Goal: Task Accomplishment & Management: Manage account settings

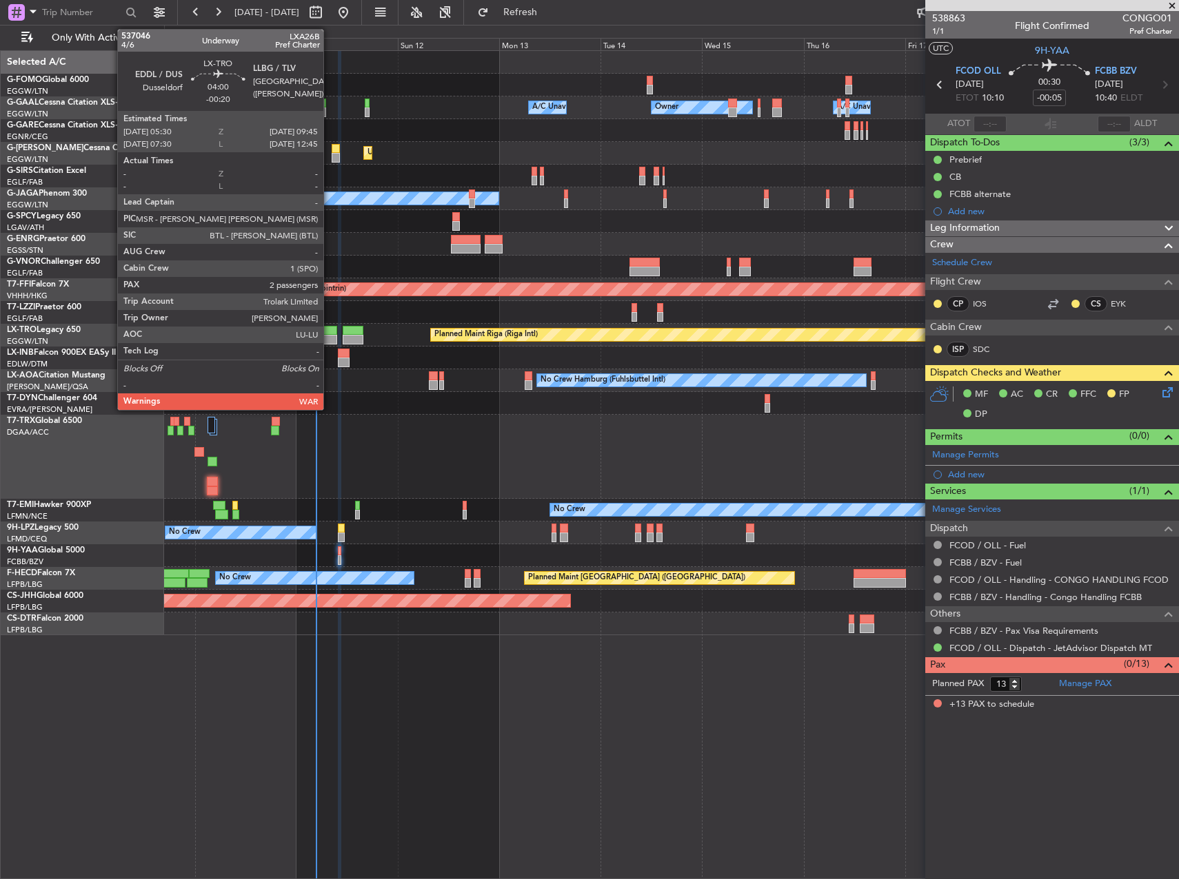
click at [329, 332] on div at bounding box center [328, 331] width 19 height 10
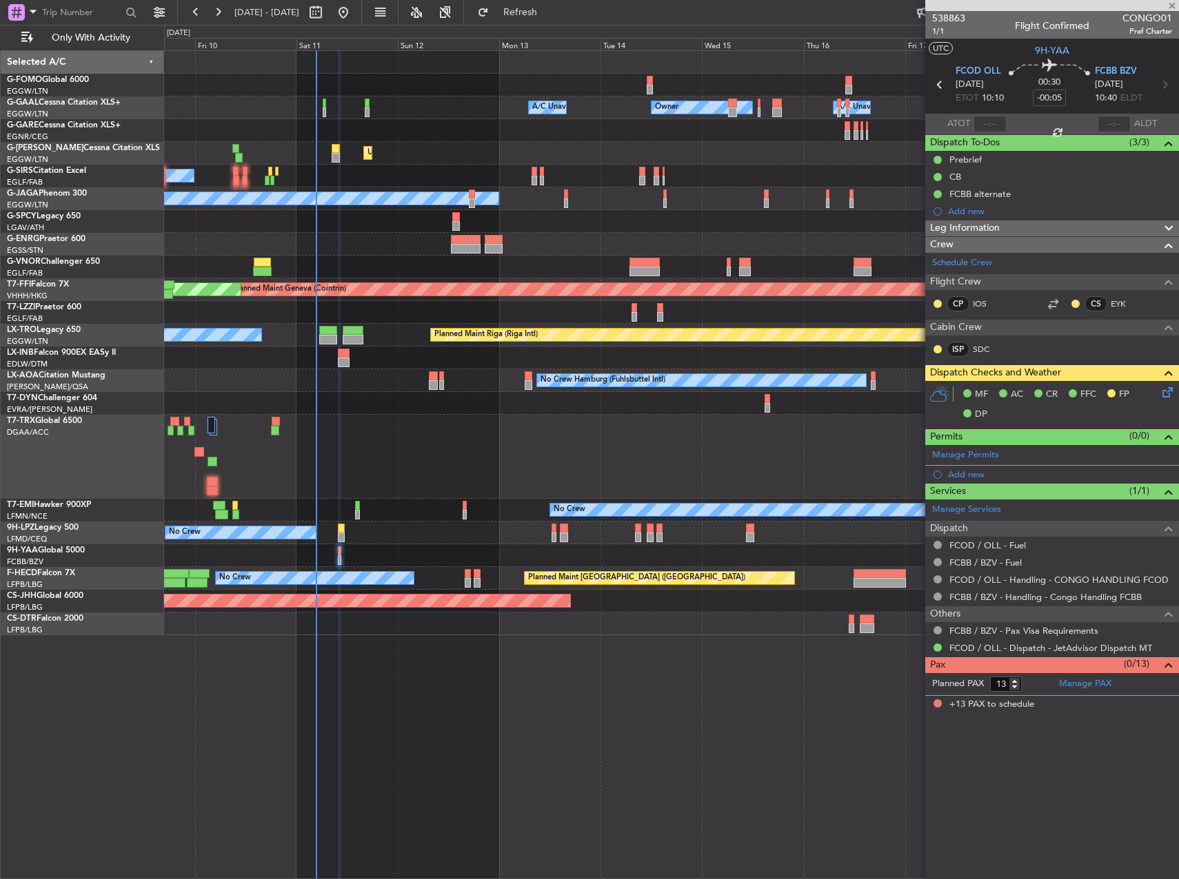
type input "-00:20"
type input "2"
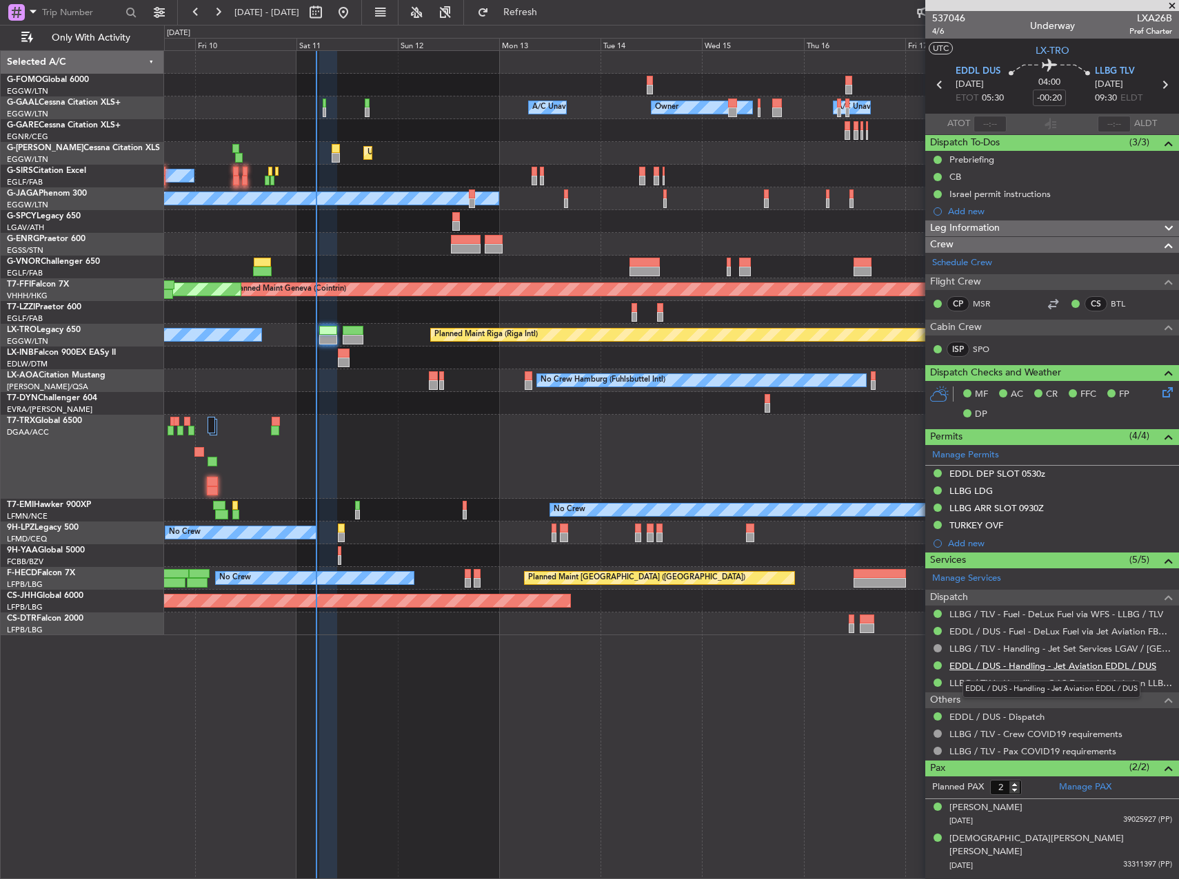
click at [1012, 666] on link "EDDL / DUS - Handling - Jet Aviation EDDL / DUS" at bounding box center [1052, 666] width 207 height 12
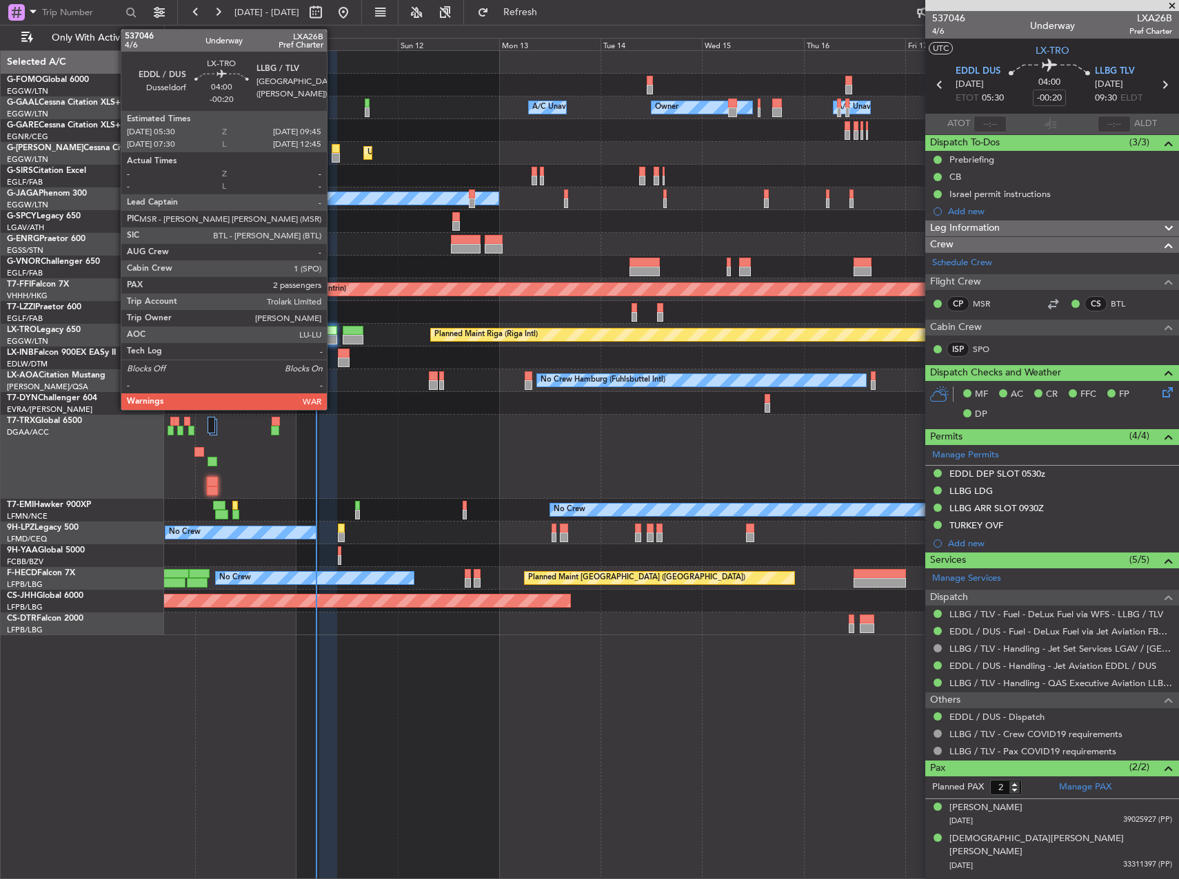
click at [333, 341] on div at bounding box center [328, 340] width 19 height 10
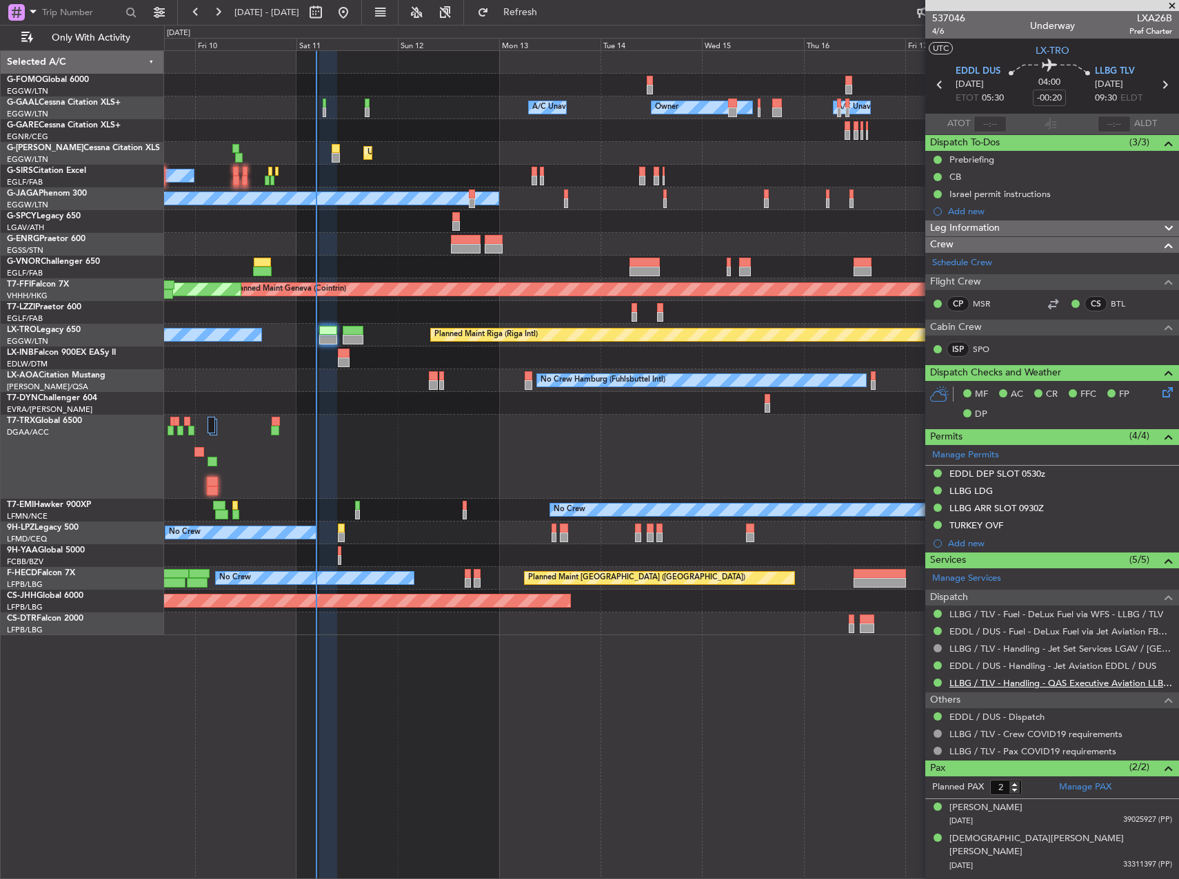
click at [1150, 682] on link "LLBG / TLV - Handling - QAS Executive Aviation LLBG / TLV" at bounding box center [1060, 683] width 223 height 12
click at [1159, 25] on span "LXA26B" at bounding box center [1150, 18] width 43 height 14
click at [1159, 20] on span "LXA26B" at bounding box center [1150, 18] width 43 height 14
copy span "LXA26B"
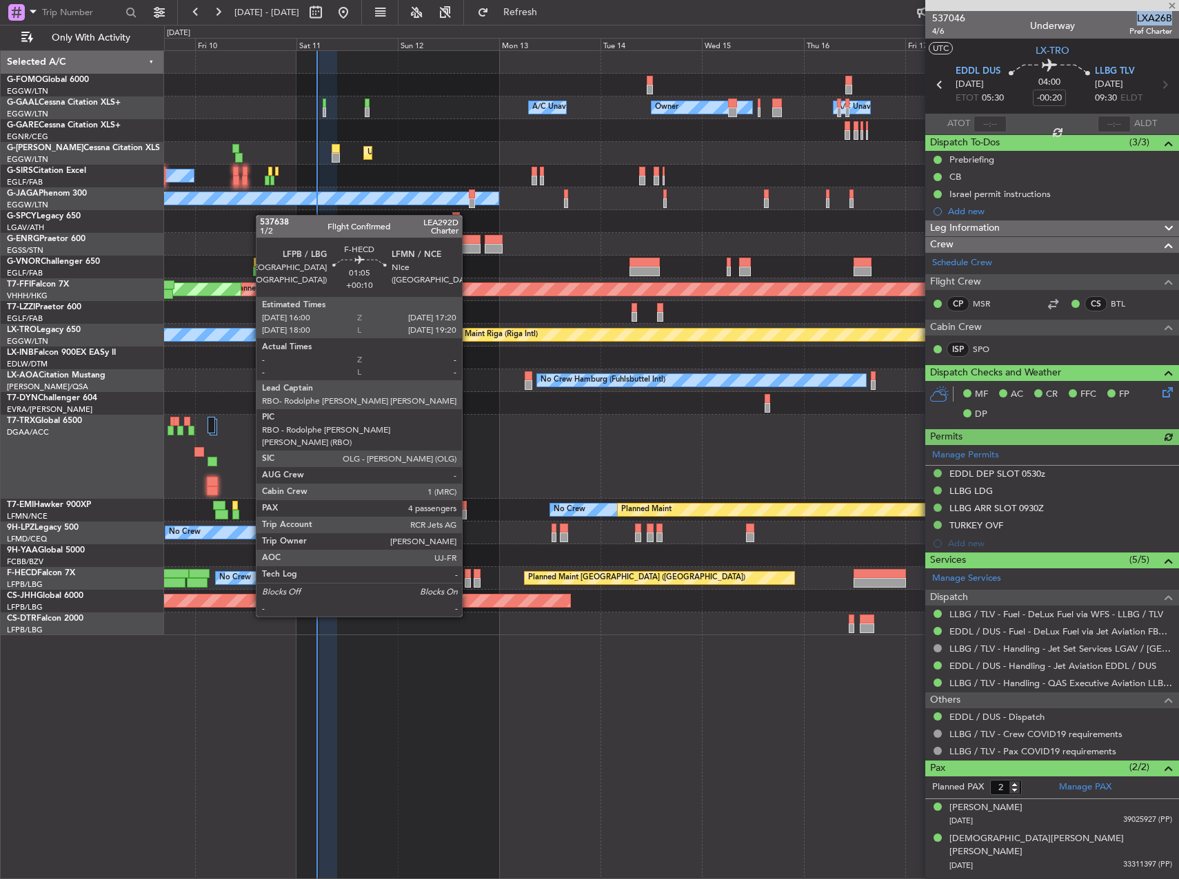
click at [468, 578] on div at bounding box center [468, 583] width 6 height 10
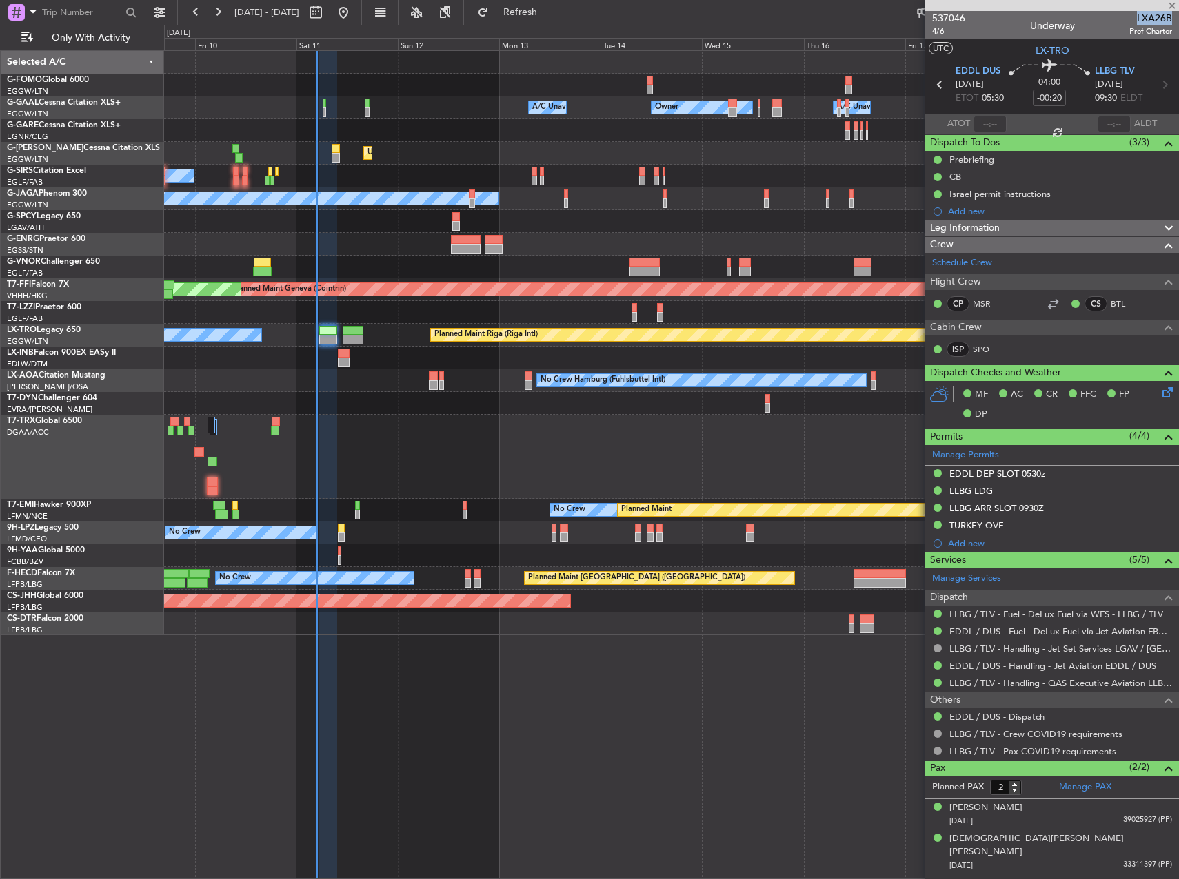
type input "+00:10"
type input "4"
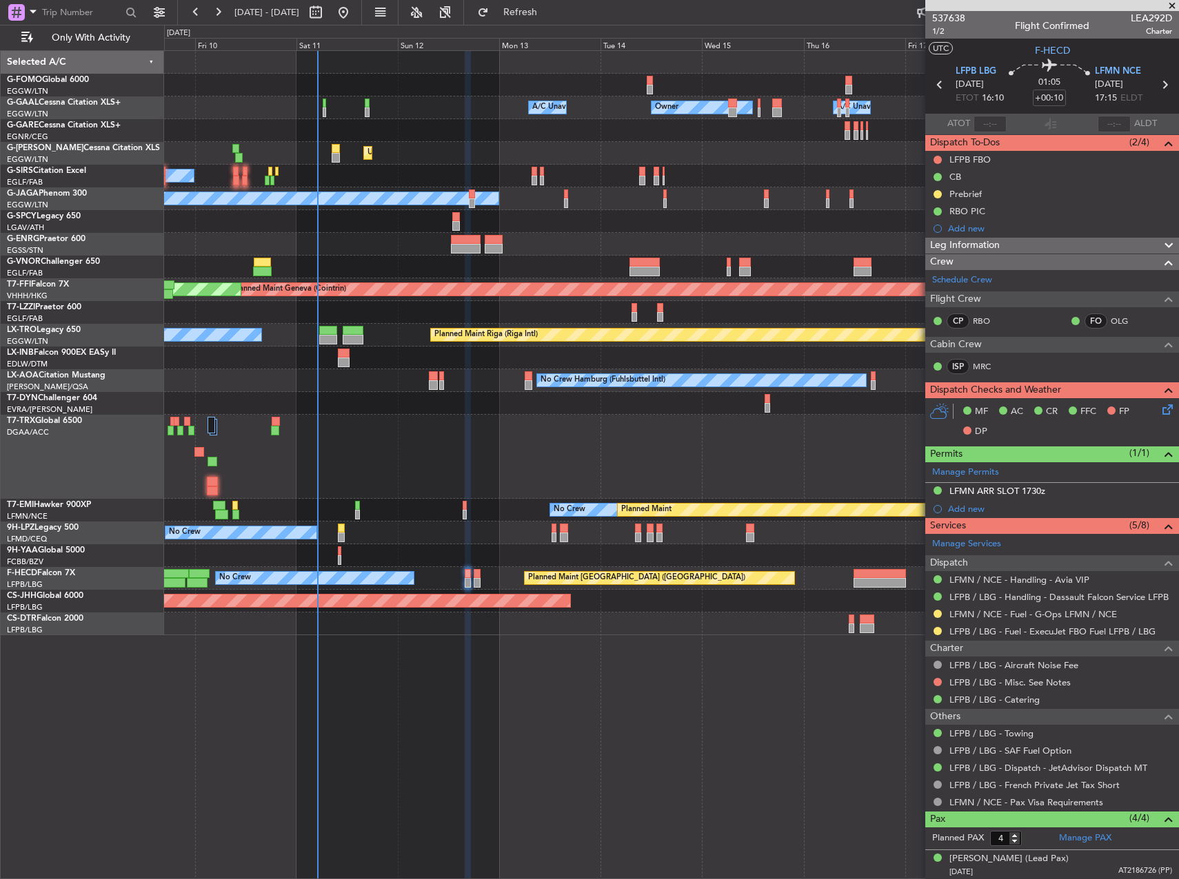
click at [1032, 245] on div "Leg Information" at bounding box center [1052, 246] width 254 height 16
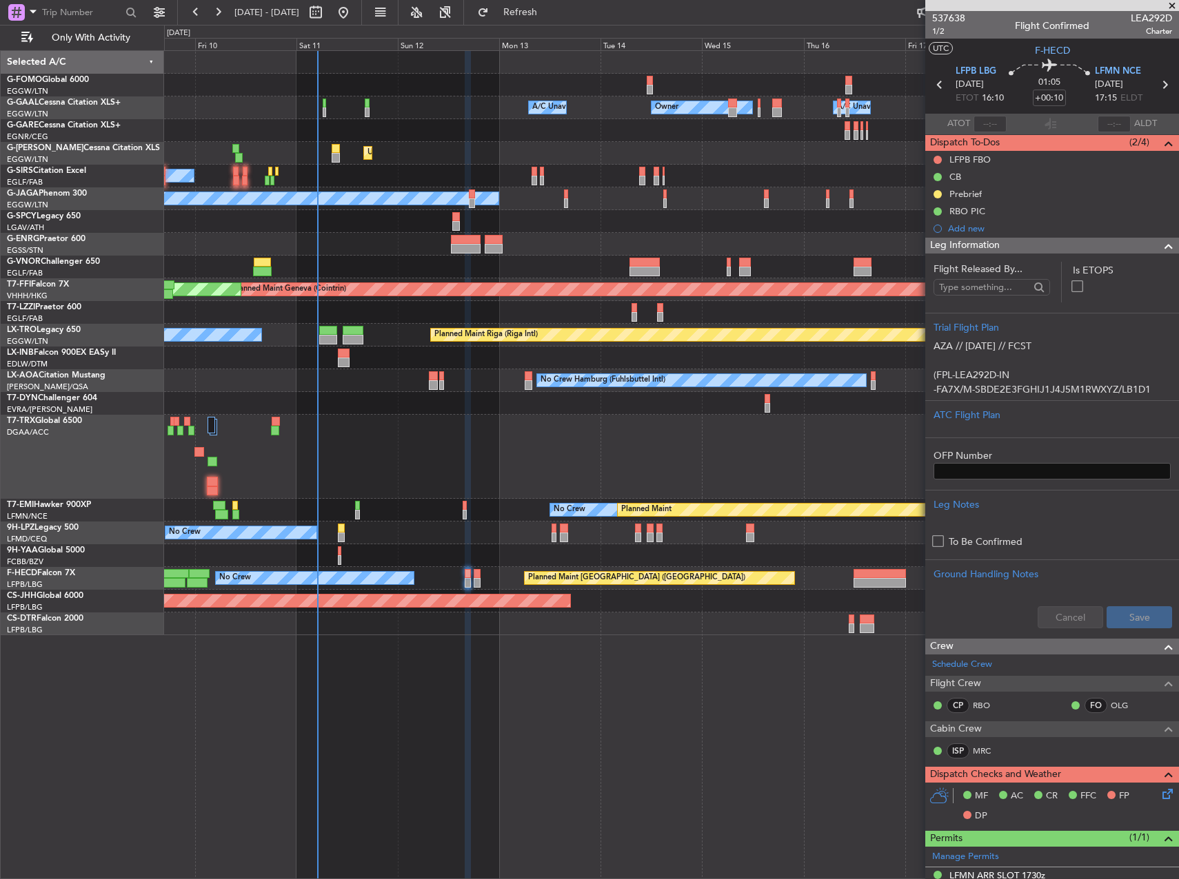
click at [1032, 245] on div "Leg Information" at bounding box center [1052, 246] width 254 height 16
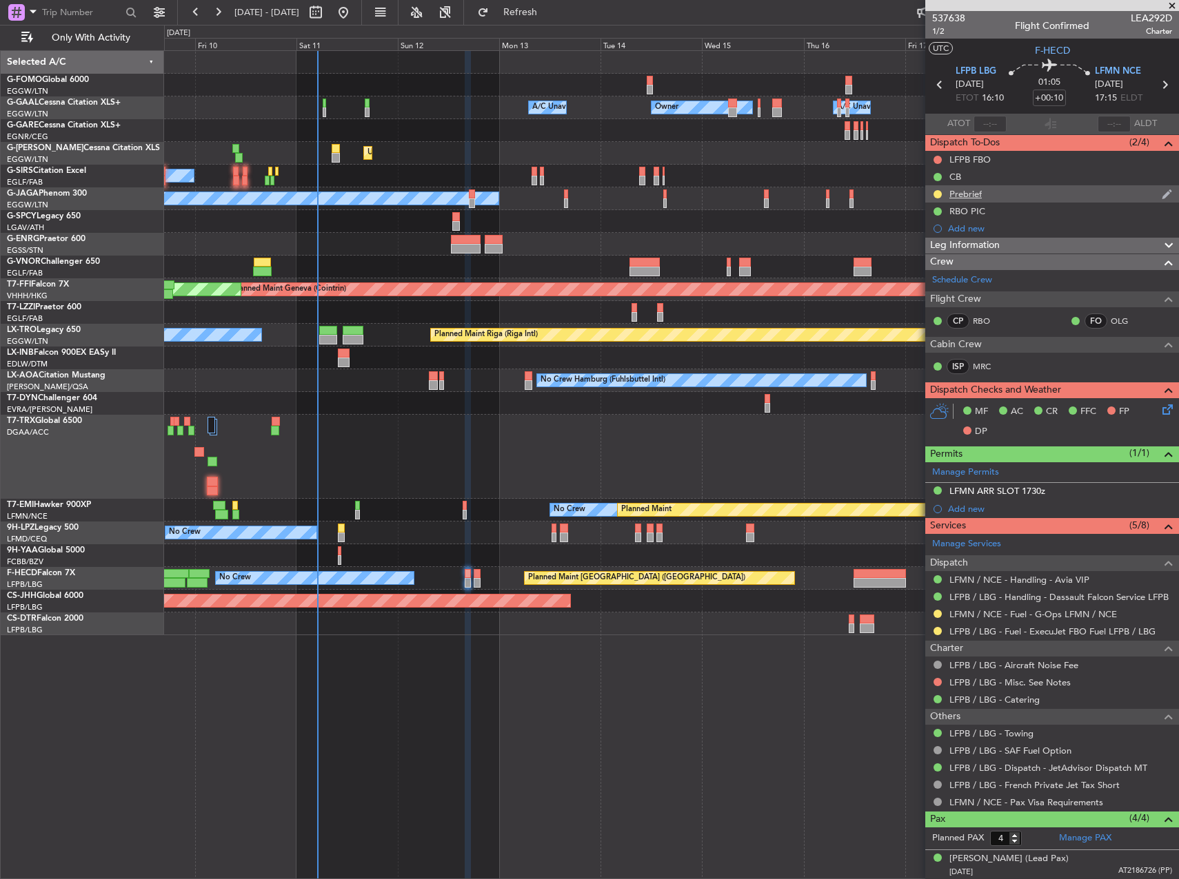
click at [977, 199] on div "Prebrief" at bounding box center [1052, 193] width 254 height 17
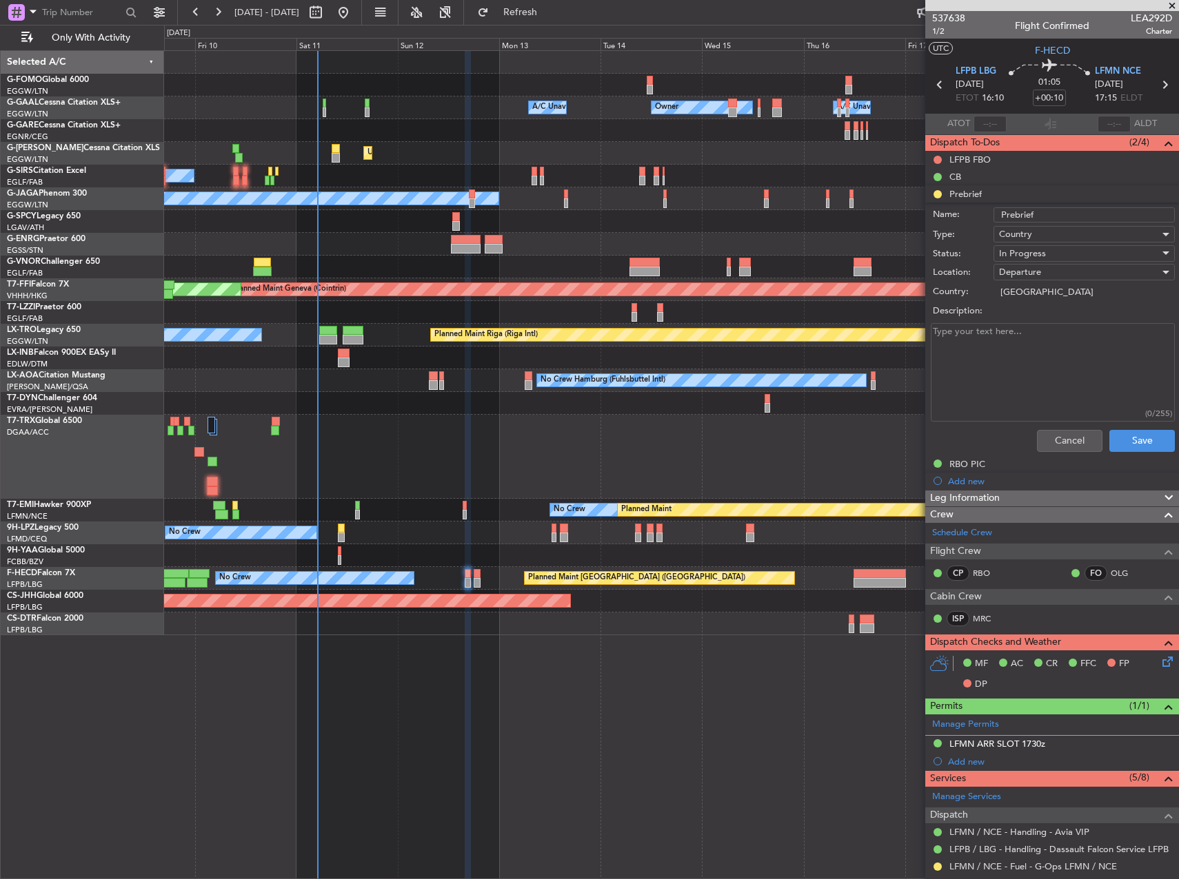
click at [1006, 363] on textarea "Description:" at bounding box center [1052, 372] width 244 height 99
click at [1077, 258] on div "In Progress" at bounding box center [1079, 253] width 161 height 21
click at [1050, 322] on span "Completed" at bounding box center [1077, 322] width 161 height 21
click at [1112, 437] on button "Save" at bounding box center [1141, 441] width 65 height 22
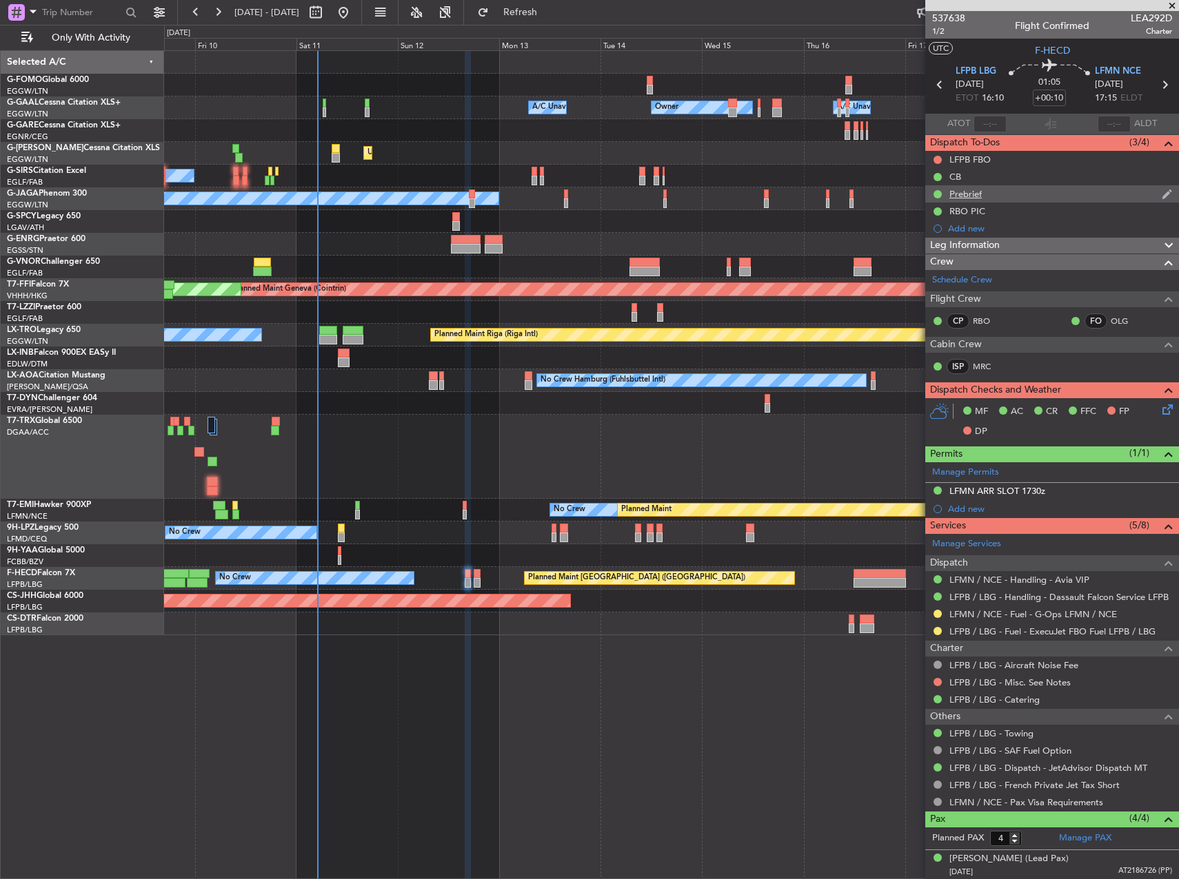
click at [1001, 196] on div "Prebrief" at bounding box center [1052, 193] width 254 height 17
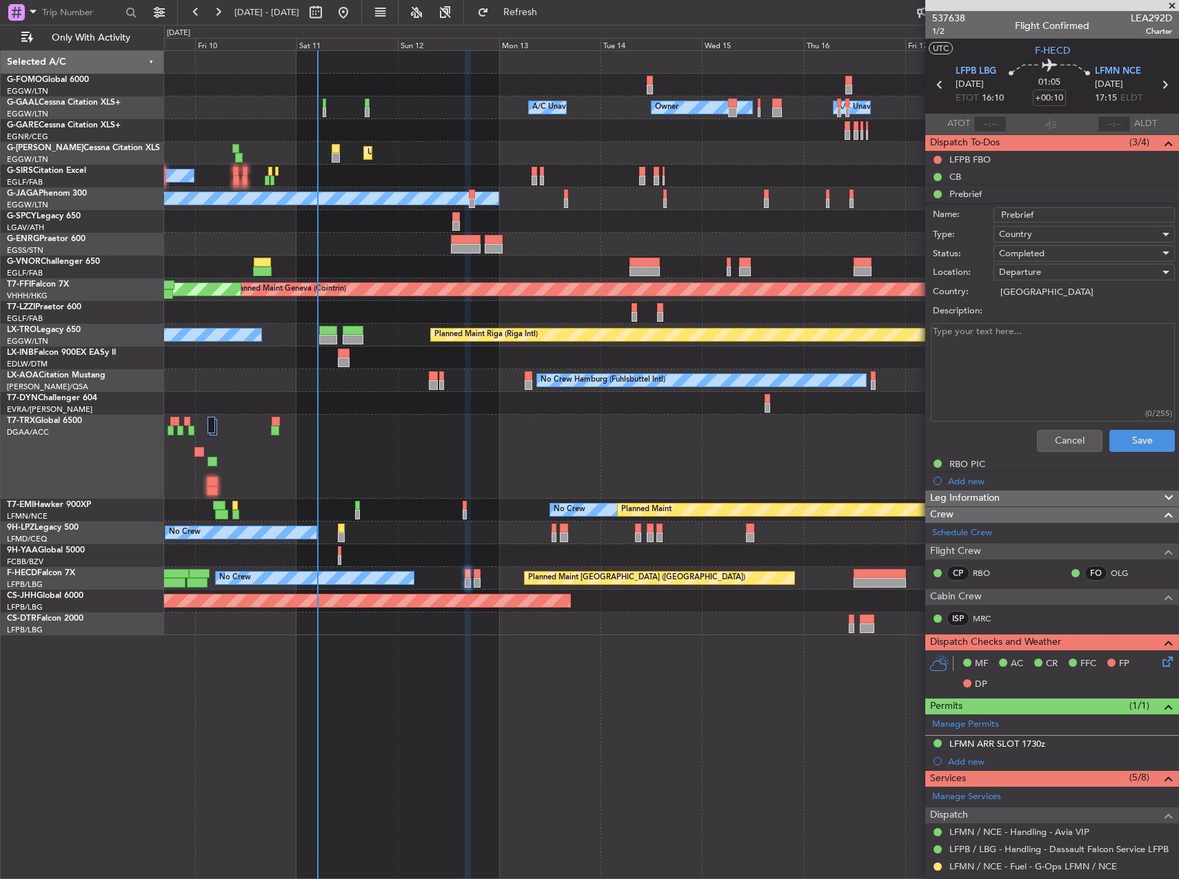
click at [1043, 354] on textarea "Description:" at bounding box center [1052, 372] width 244 height 99
paste textarea "11000lbs"
type textarea "11000lbs"
click at [1122, 431] on button "Save" at bounding box center [1141, 441] width 65 height 22
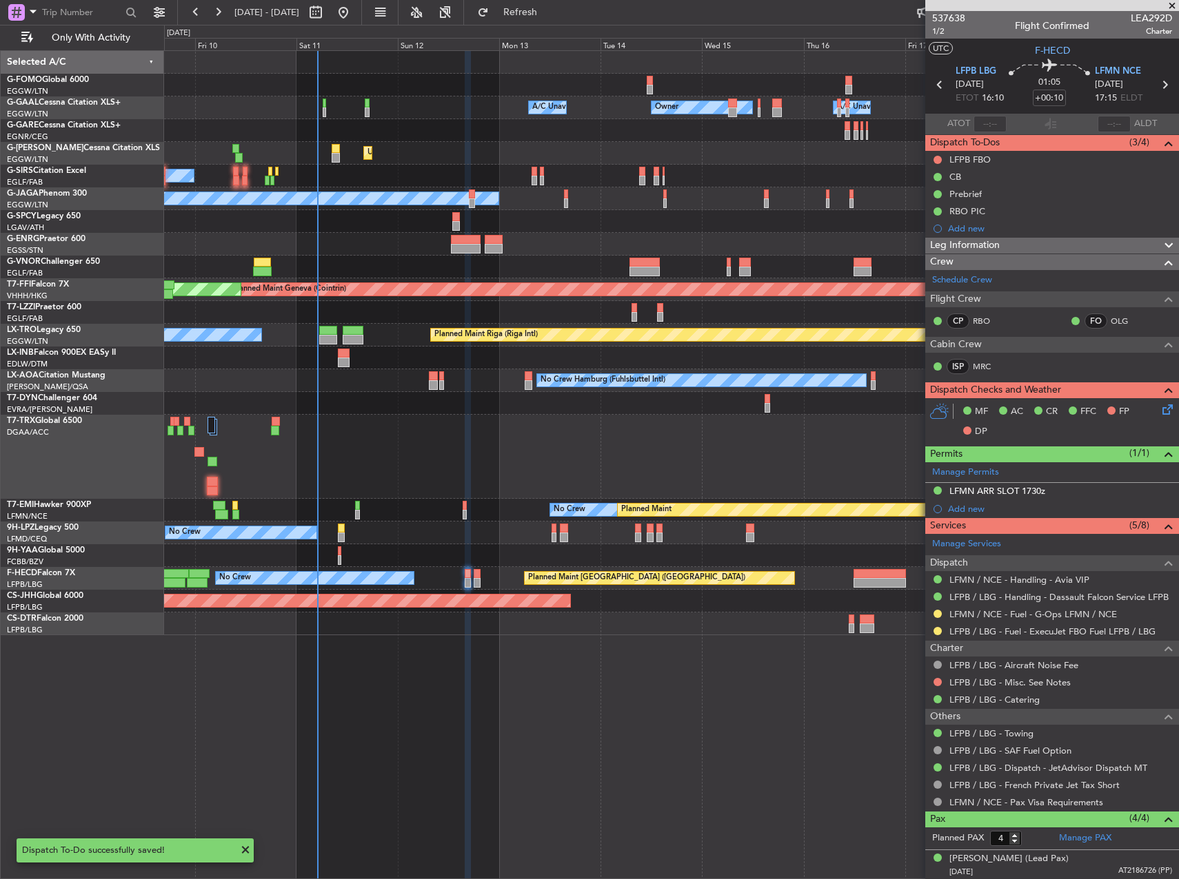
click at [474, 573] on div at bounding box center [476, 574] width 7 height 10
type input "0"
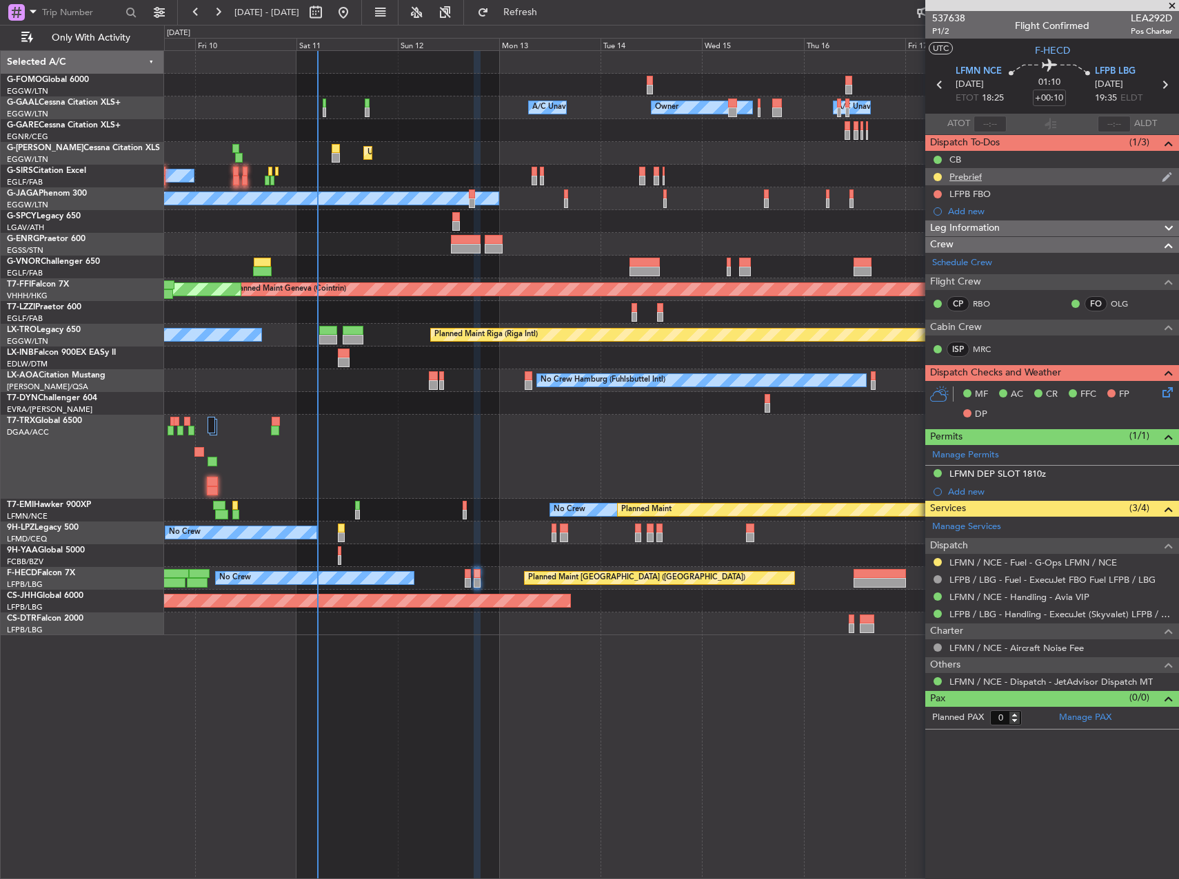
click at [1025, 172] on div "Prebrief" at bounding box center [1052, 176] width 254 height 17
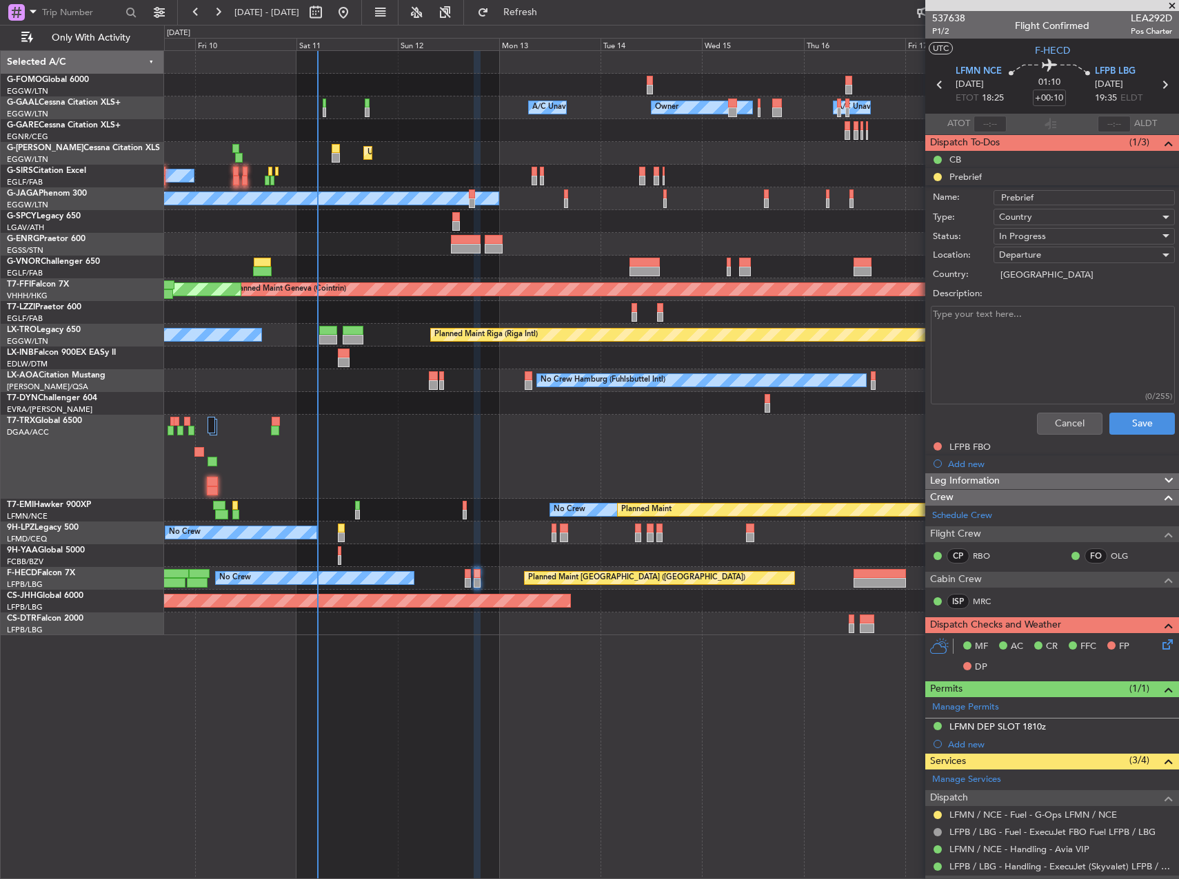
drag, startPoint x: 1021, startPoint y: 423, endPoint x: 1001, endPoint y: 372, distance: 54.8
click at [1019, 421] on div "Cancel Save" at bounding box center [1048, 423] width 260 height 33
click at [1001, 370] on textarea "Description:" at bounding box center [1052, 355] width 244 height 99
paste textarea "7300lbs"
type textarea "7300lbs"
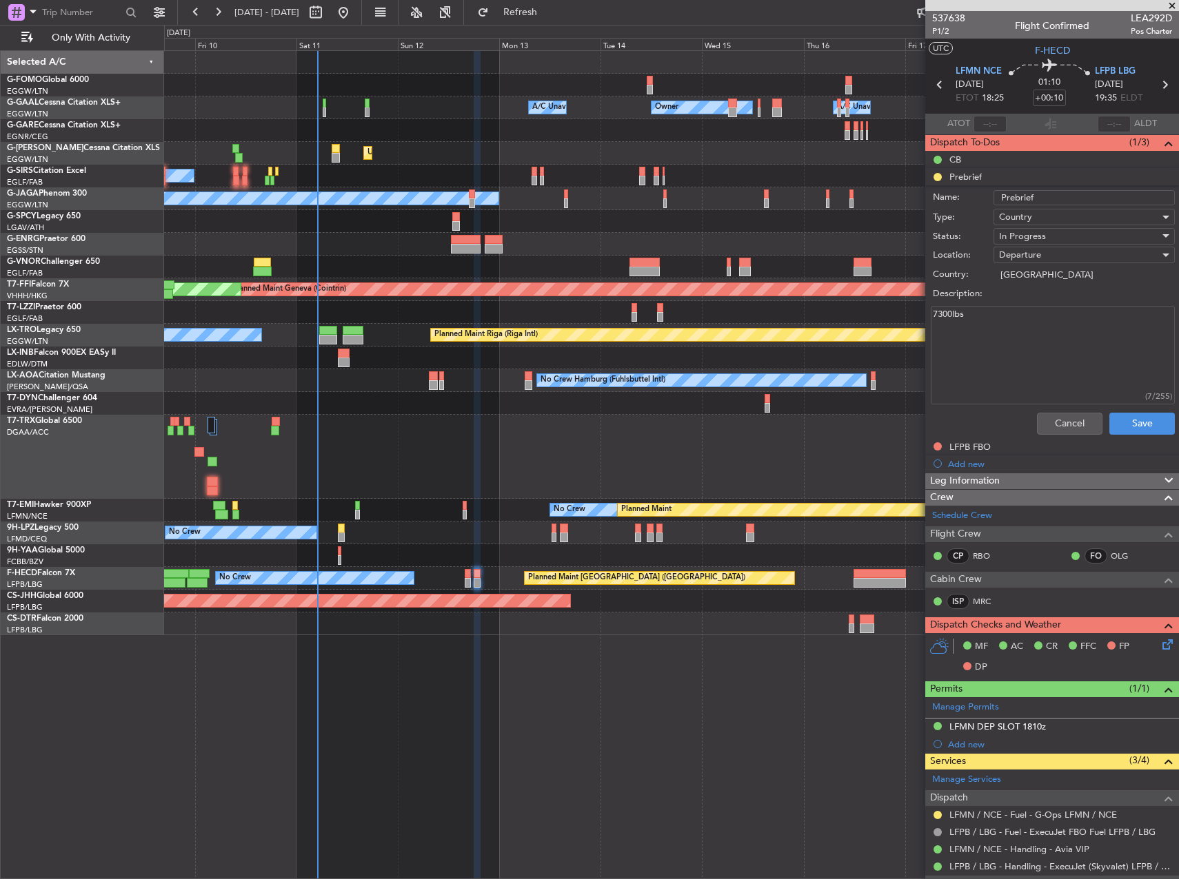
click at [1062, 238] on div "In Progress" at bounding box center [1079, 236] width 161 height 21
click at [1055, 300] on span "Completed" at bounding box center [1077, 305] width 161 height 21
click at [1131, 416] on button "Save" at bounding box center [1141, 424] width 65 height 22
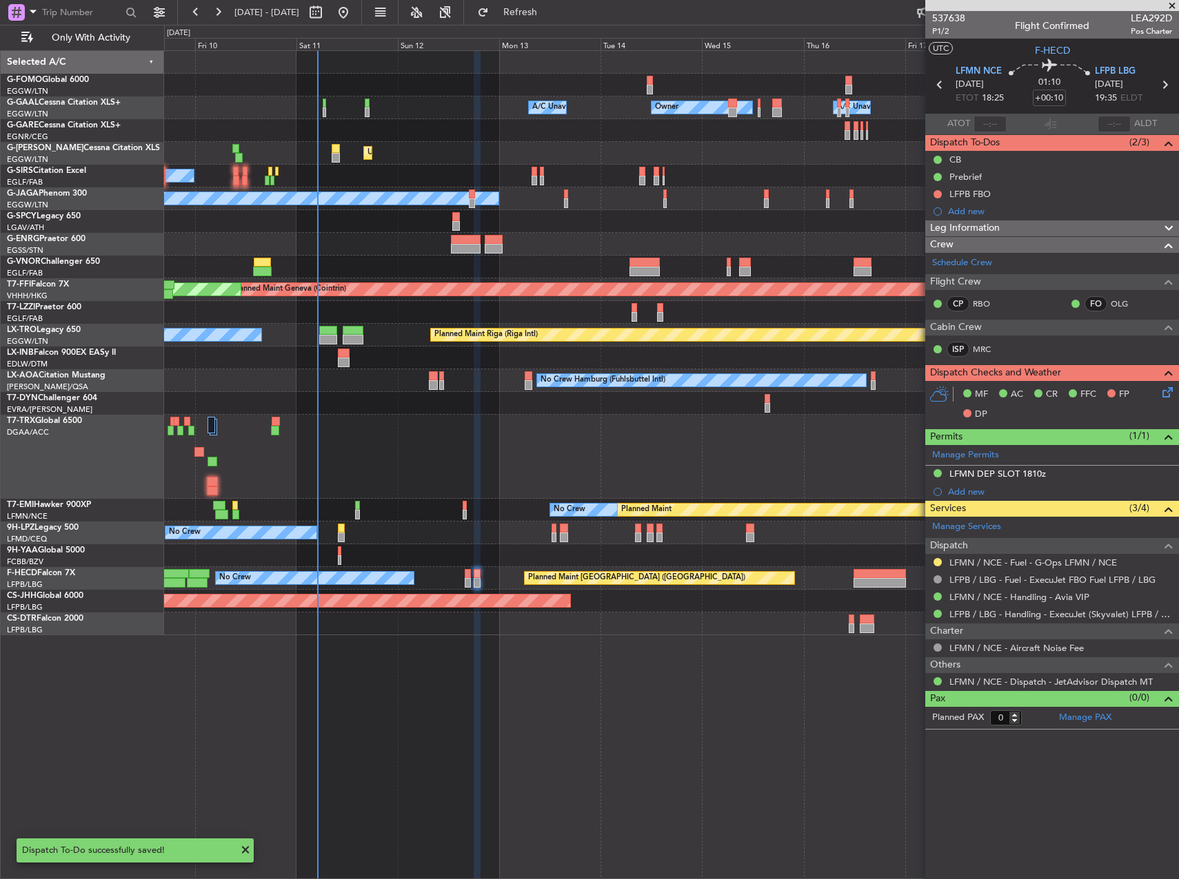
click at [1175, 3] on span at bounding box center [1172, 6] width 14 height 12
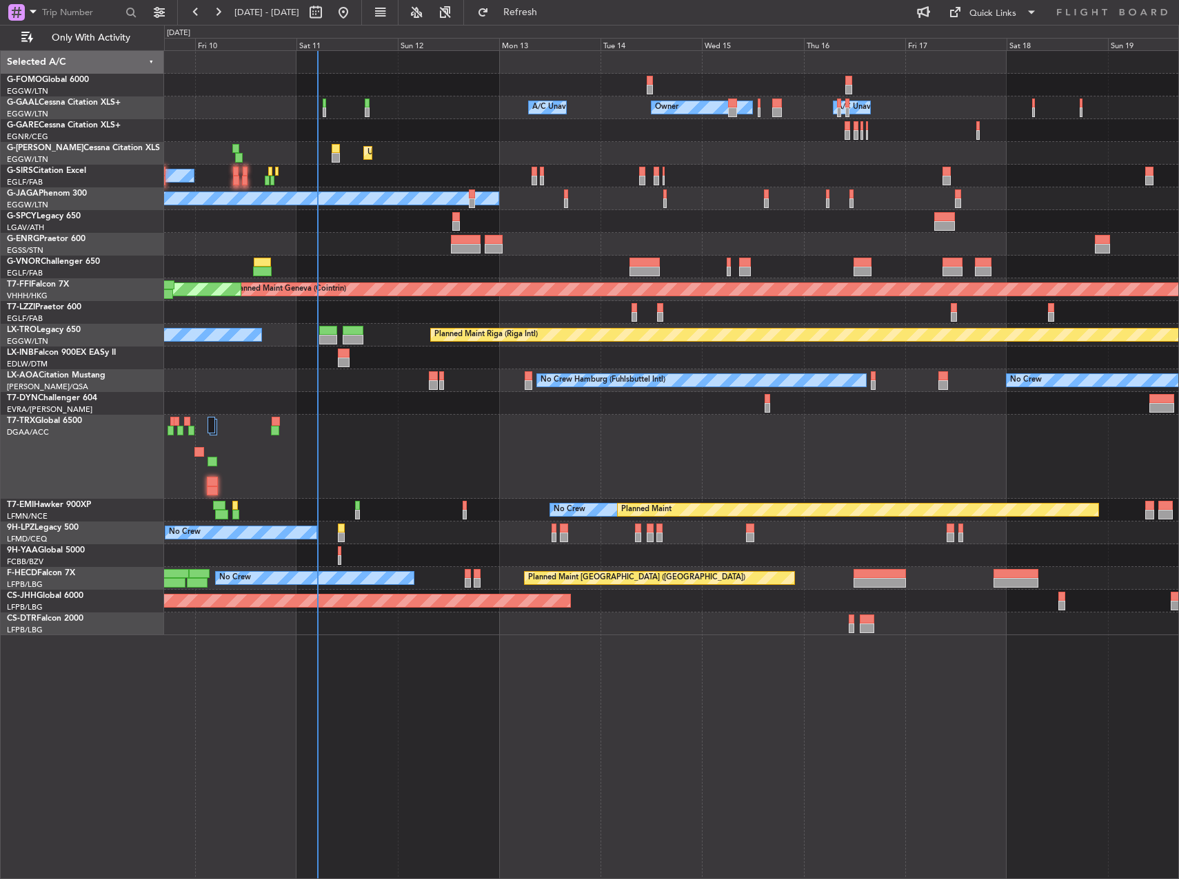
click at [471, 575] on div "Planned Maint [GEOGRAPHIC_DATA] ([GEOGRAPHIC_DATA]) Planned Maint [GEOGRAPHIC_D…" at bounding box center [671, 578] width 1014 height 23
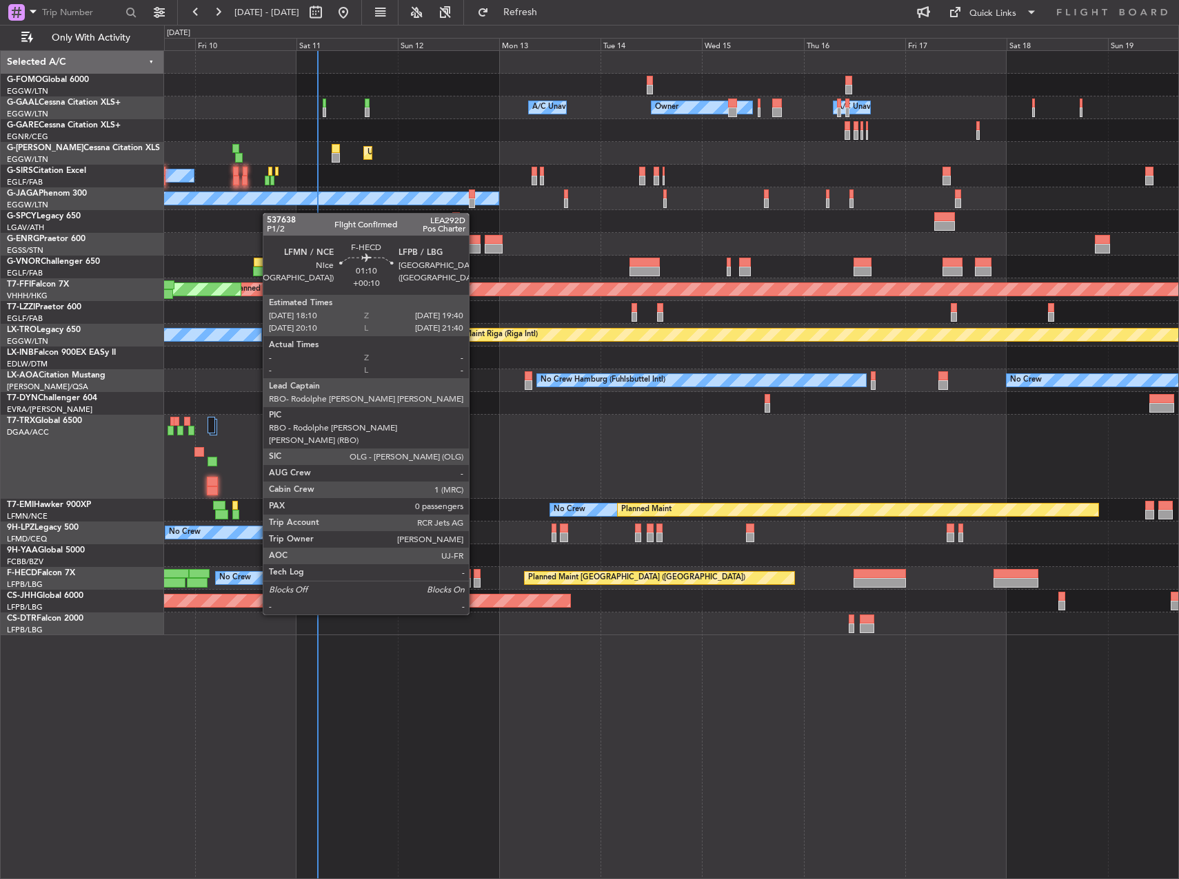
click at [475, 577] on div at bounding box center [476, 574] width 7 height 10
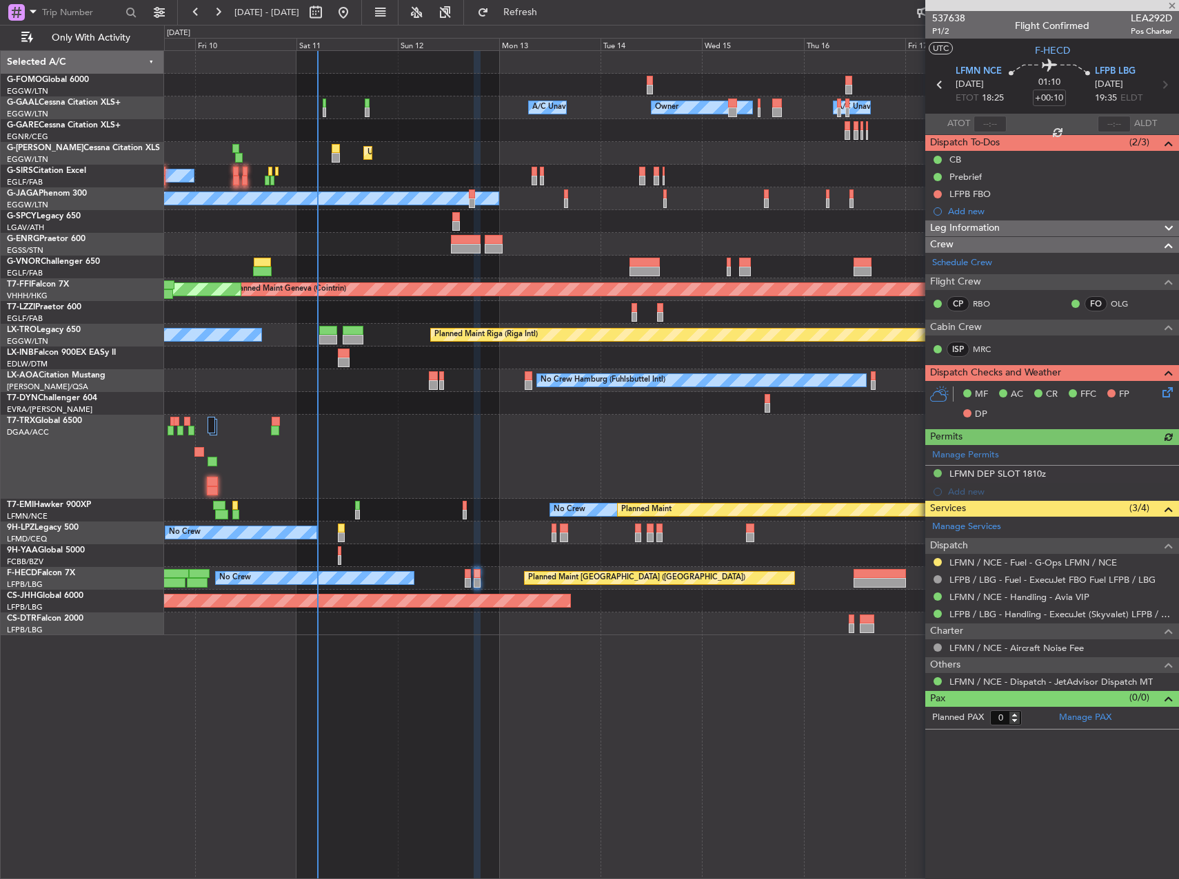
click at [970, 230] on span "Leg Information" at bounding box center [965, 229] width 70 height 16
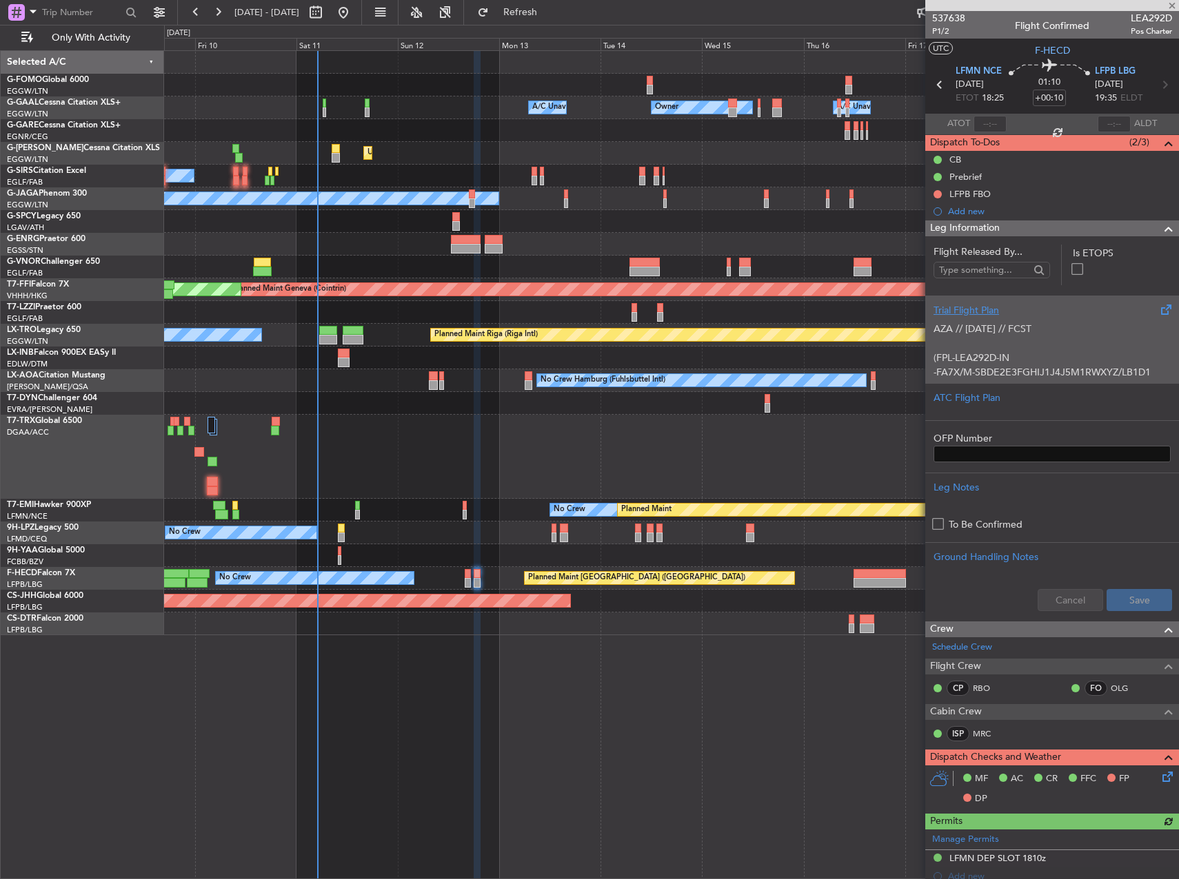
click at [935, 334] on div "AZA // [DATE] // FCST (FPL-LEA292D-IN -FA7X/M-SBDE2E3FGHIJ1J4J5M1RWXYZ/LB1D1 -L…" at bounding box center [1051, 347] width 237 height 59
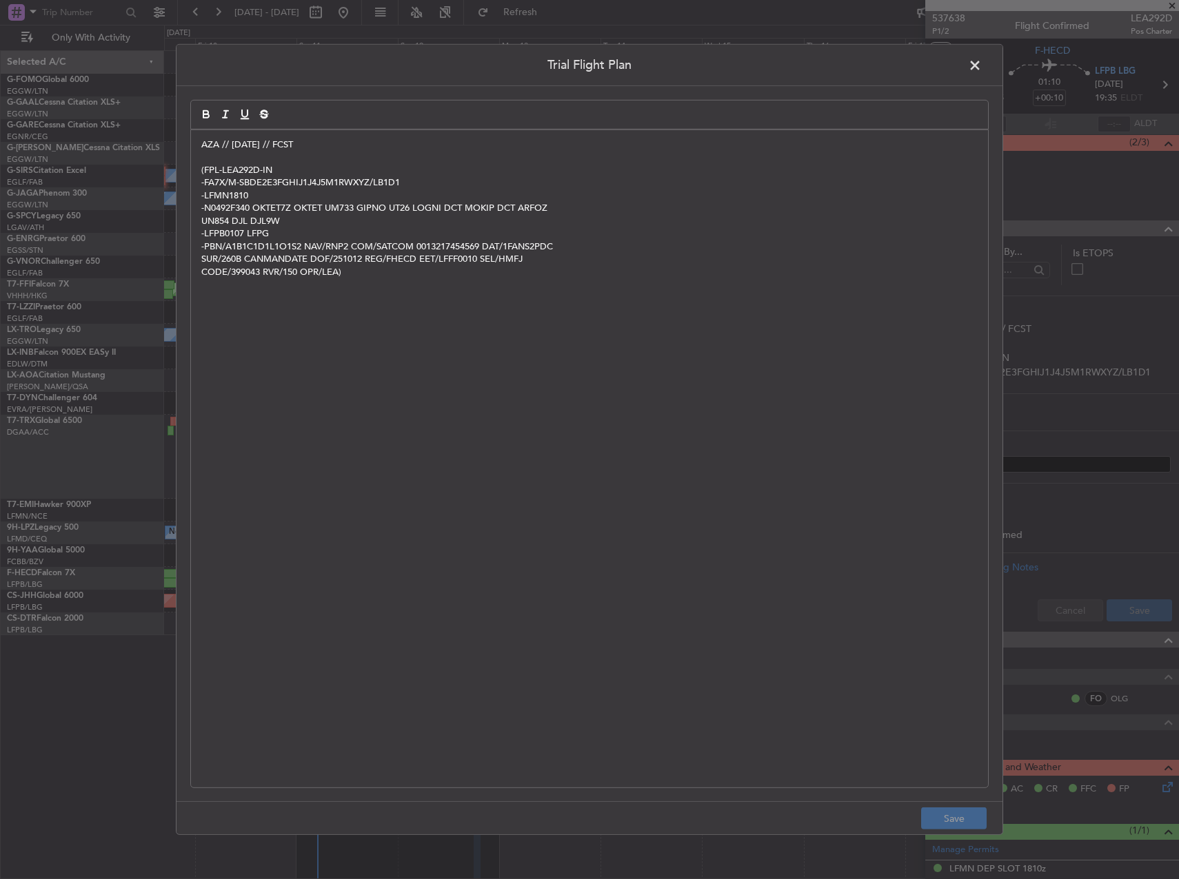
click at [201, 144] on p "AZA // [DATE] // FCST" at bounding box center [589, 145] width 776 height 12
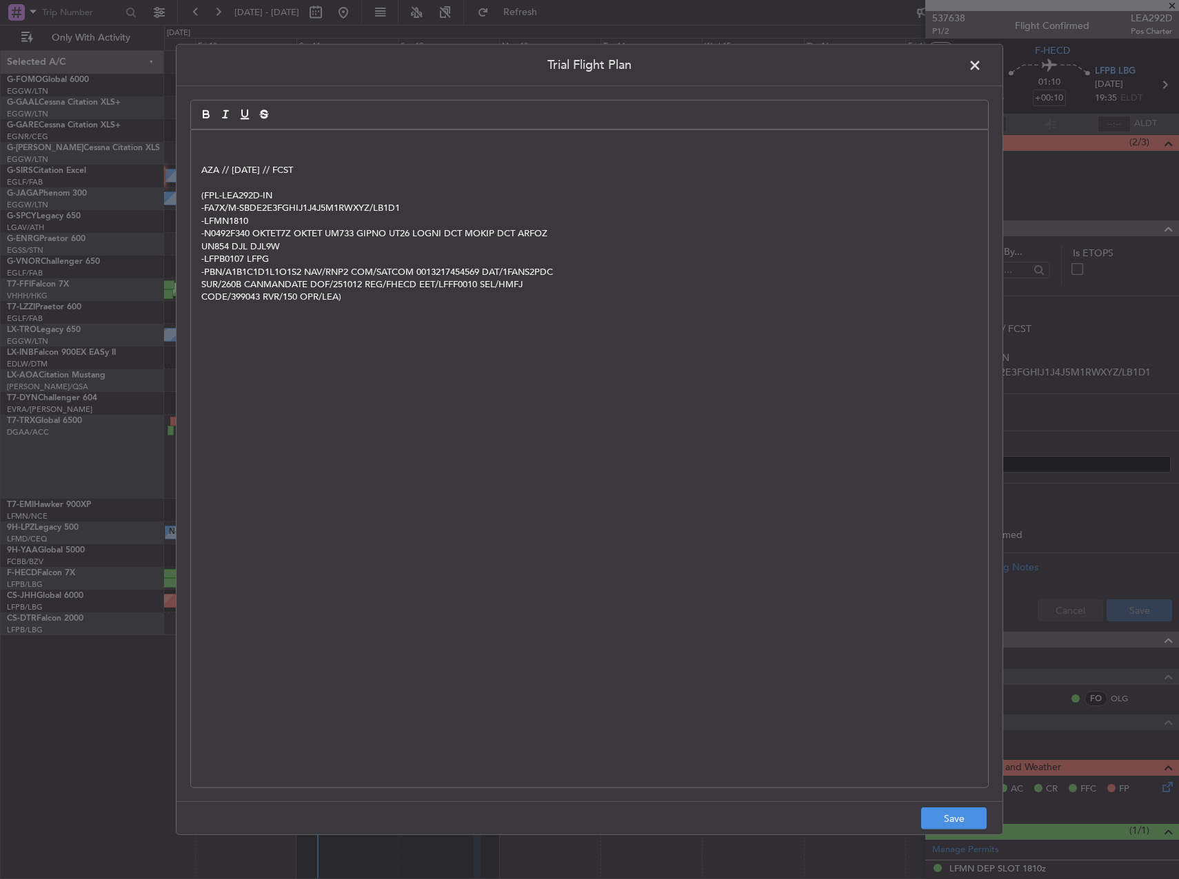
click at [338, 148] on p at bounding box center [589, 145] width 776 height 12
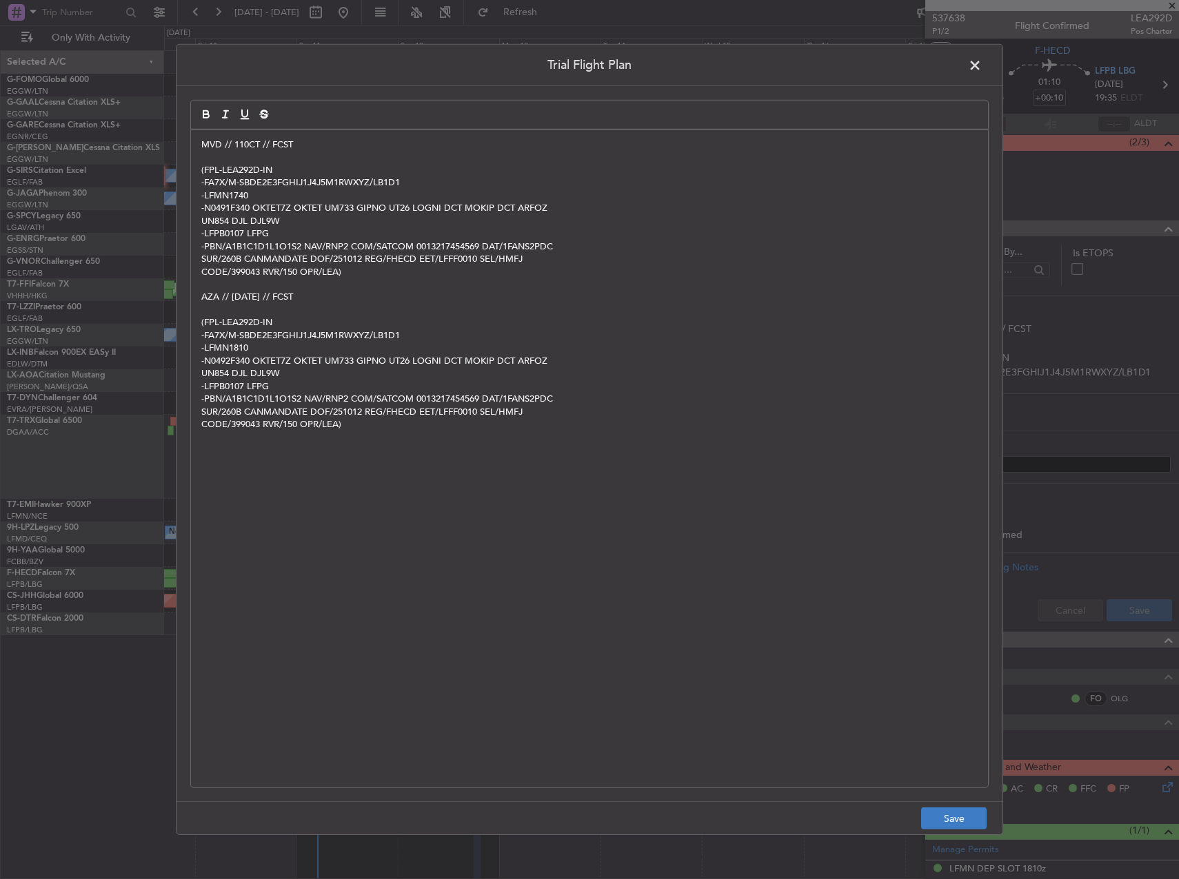
drag, startPoint x: 961, startPoint y: 805, endPoint x: 959, endPoint y: 824, distance: 19.4
click at [959, 807] on footer "Save" at bounding box center [589, 818] width 826 height 33
click at [959, 826] on button "Save" at bounding box center [953, 819] width 65 height 22
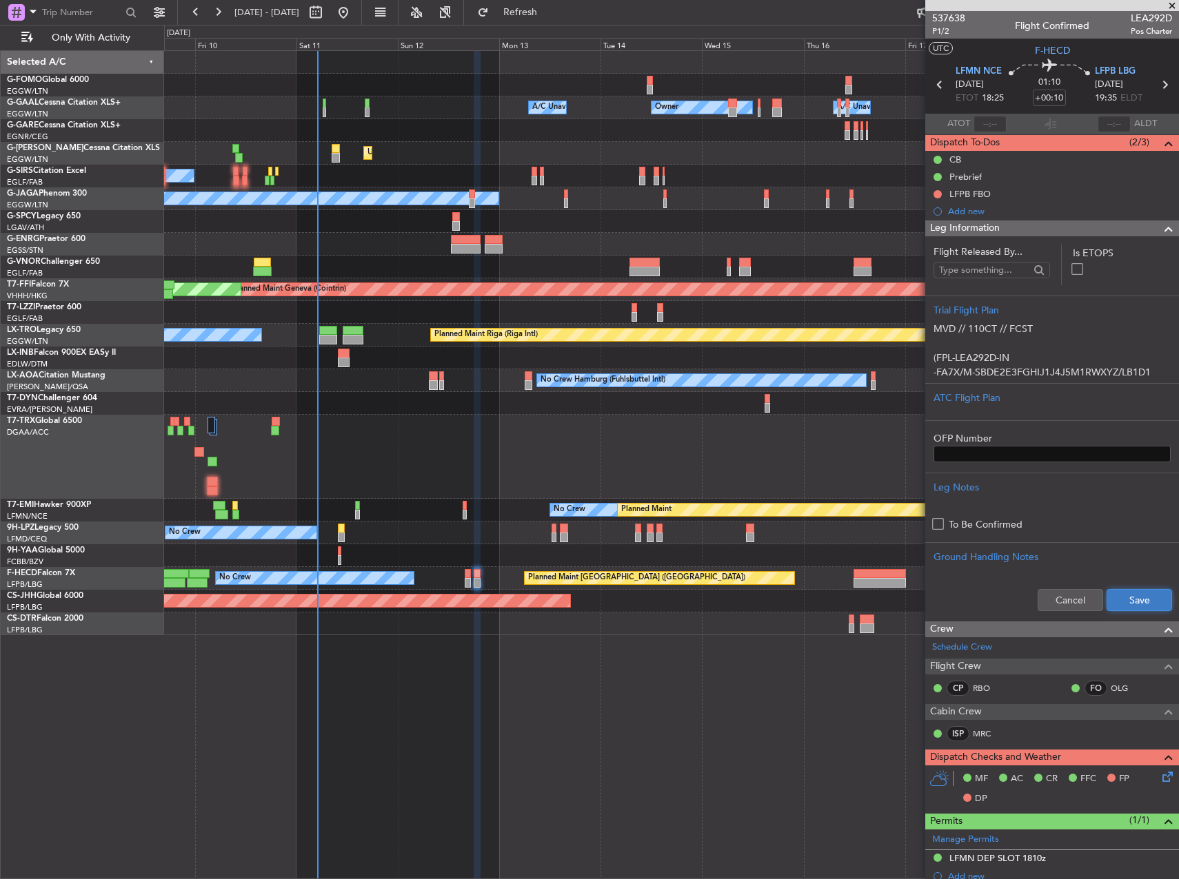
click at [1112, 606] on button "Save" at bounding box center [1138, 600] width 65 height 22
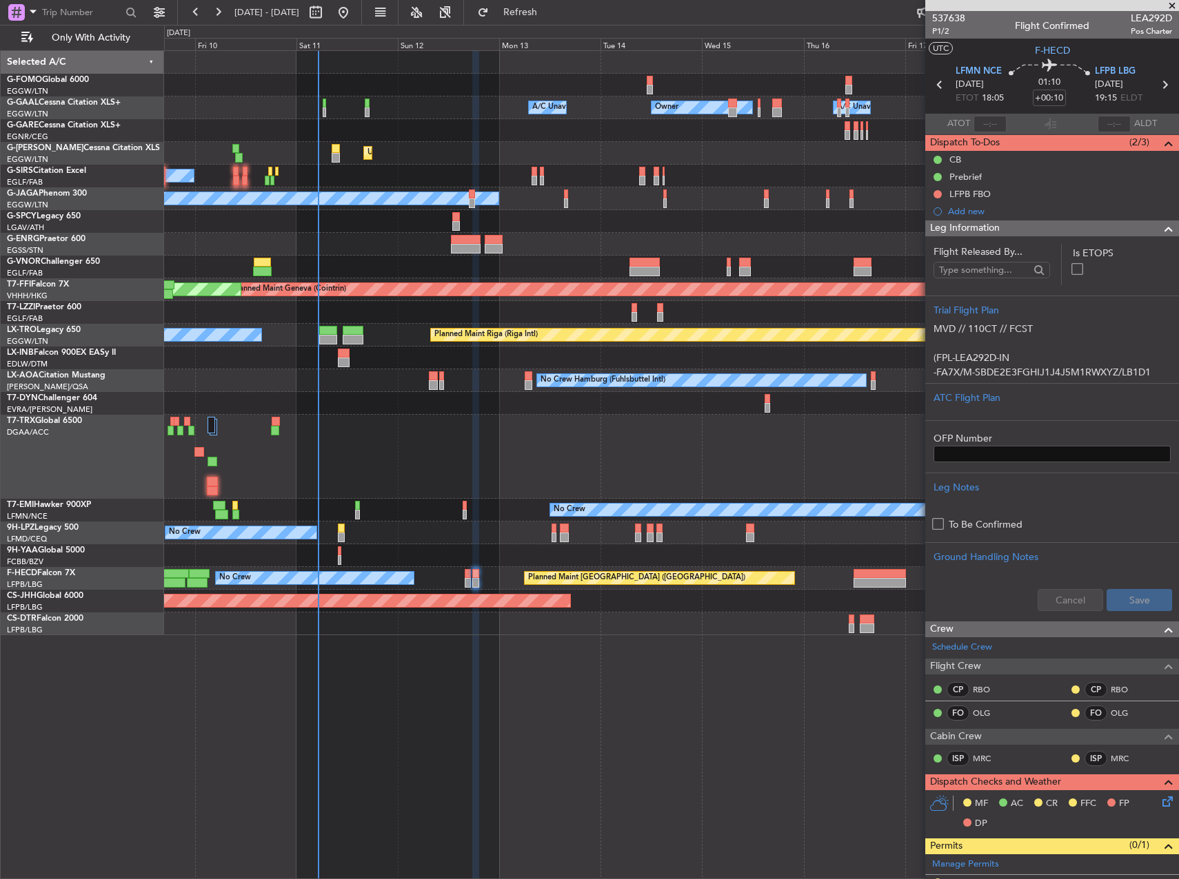
drag, startPoint x: 1170, startPoint y: 7, endPoint x: 1057, endPoint y: 120, distance: 160.3
click at [1170, 7] on span at bounding box center [1172, 6] width 14 height 12
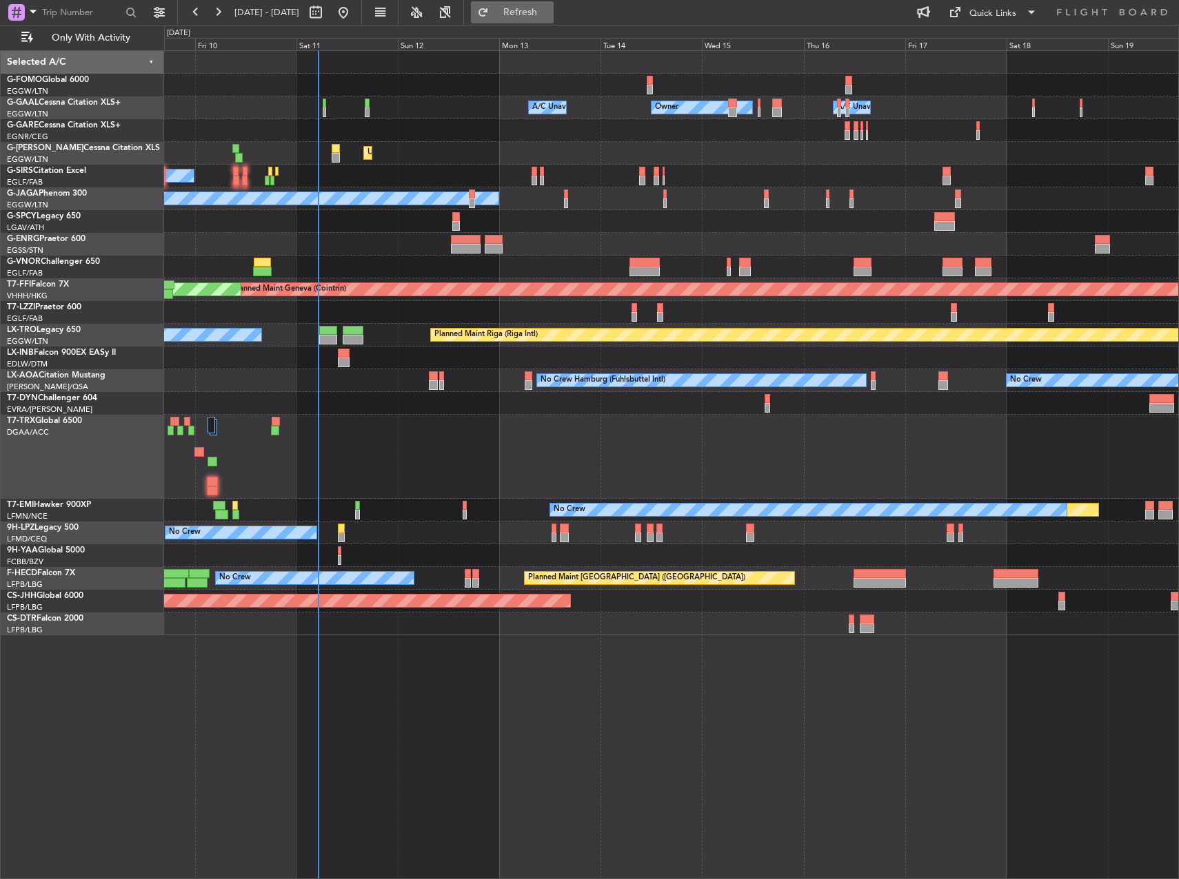
click at [553, 19] on button "Refresh" at bounding box center [512, 12] width 83 height 22
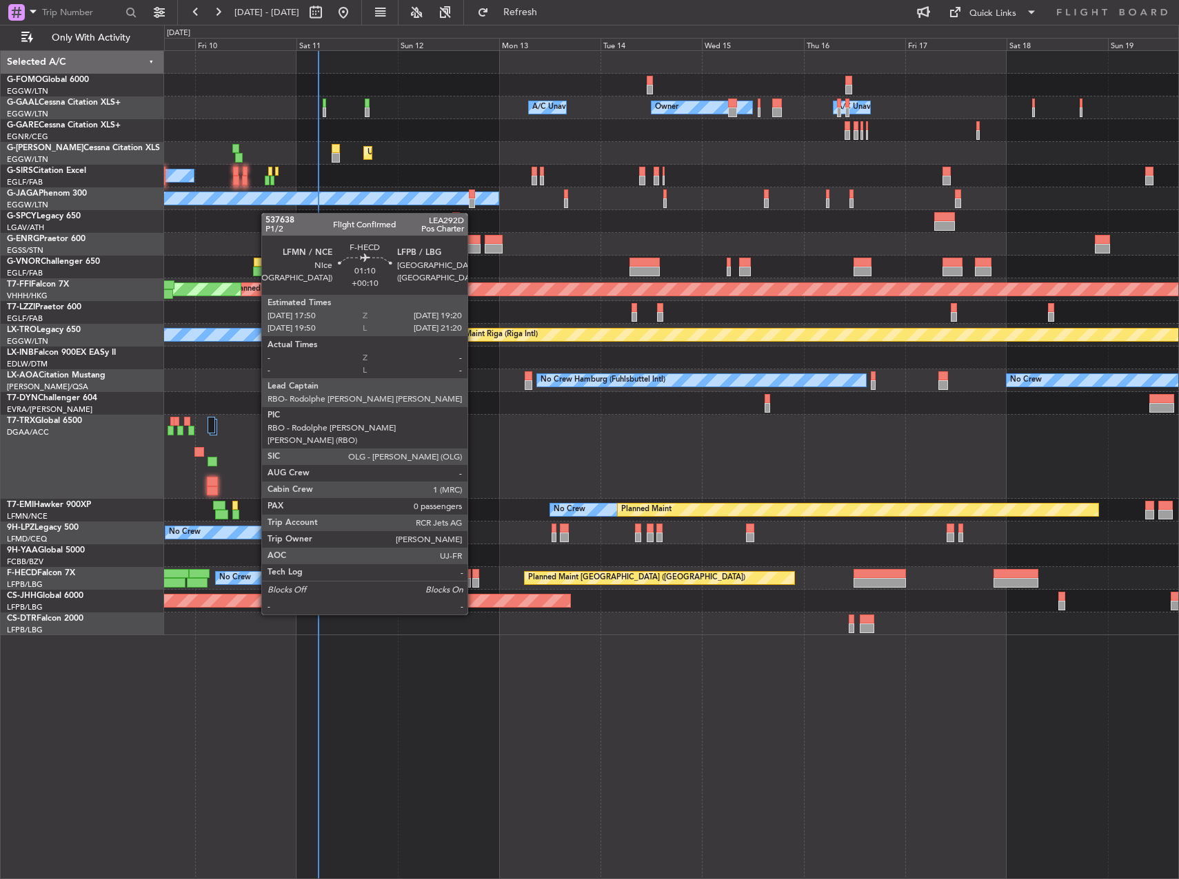
click at [473, 576] on div at bounding box center [475, 574] width 7 height 10
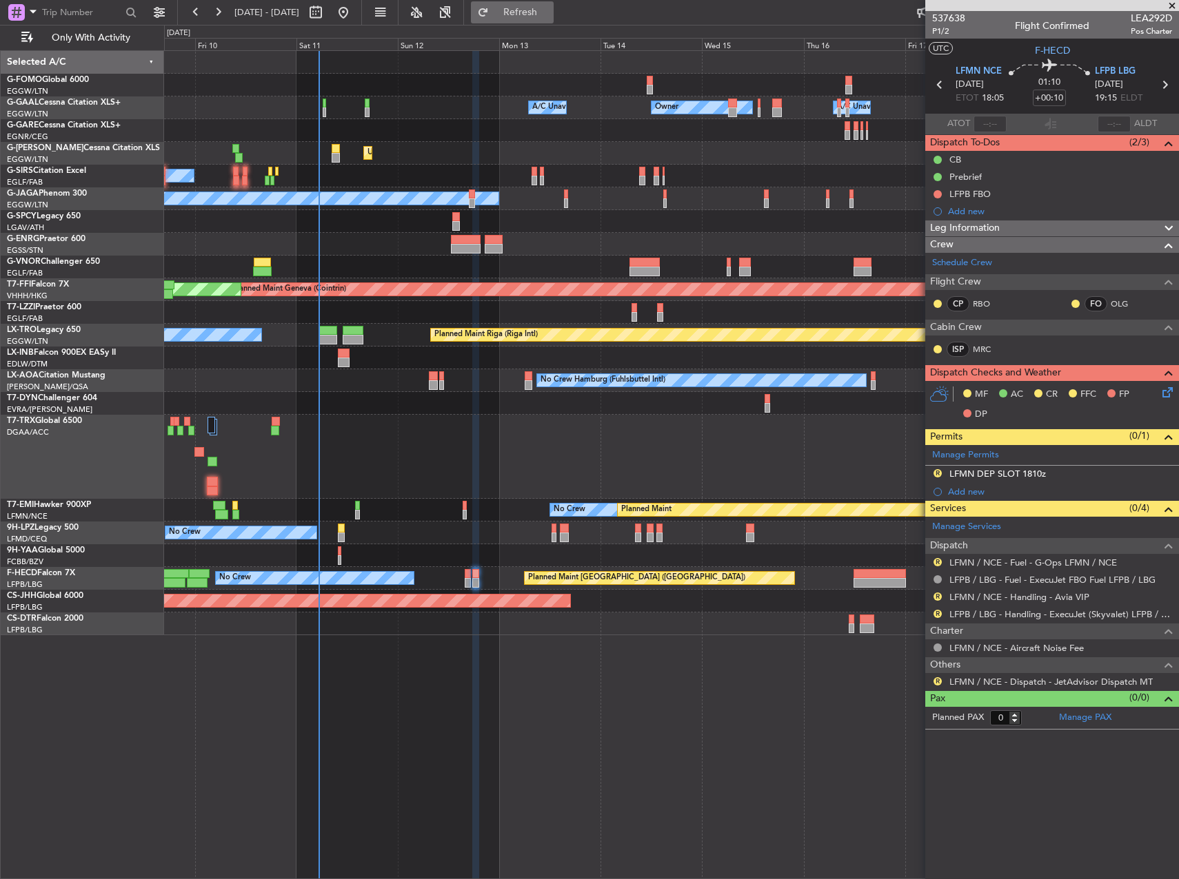
click at [553, 17] on button "Refresh" at bounding box center [512, 12] width 83 height 22
click at [1169, 6] on span at bounding box center [1172, 6] width 14 height 12
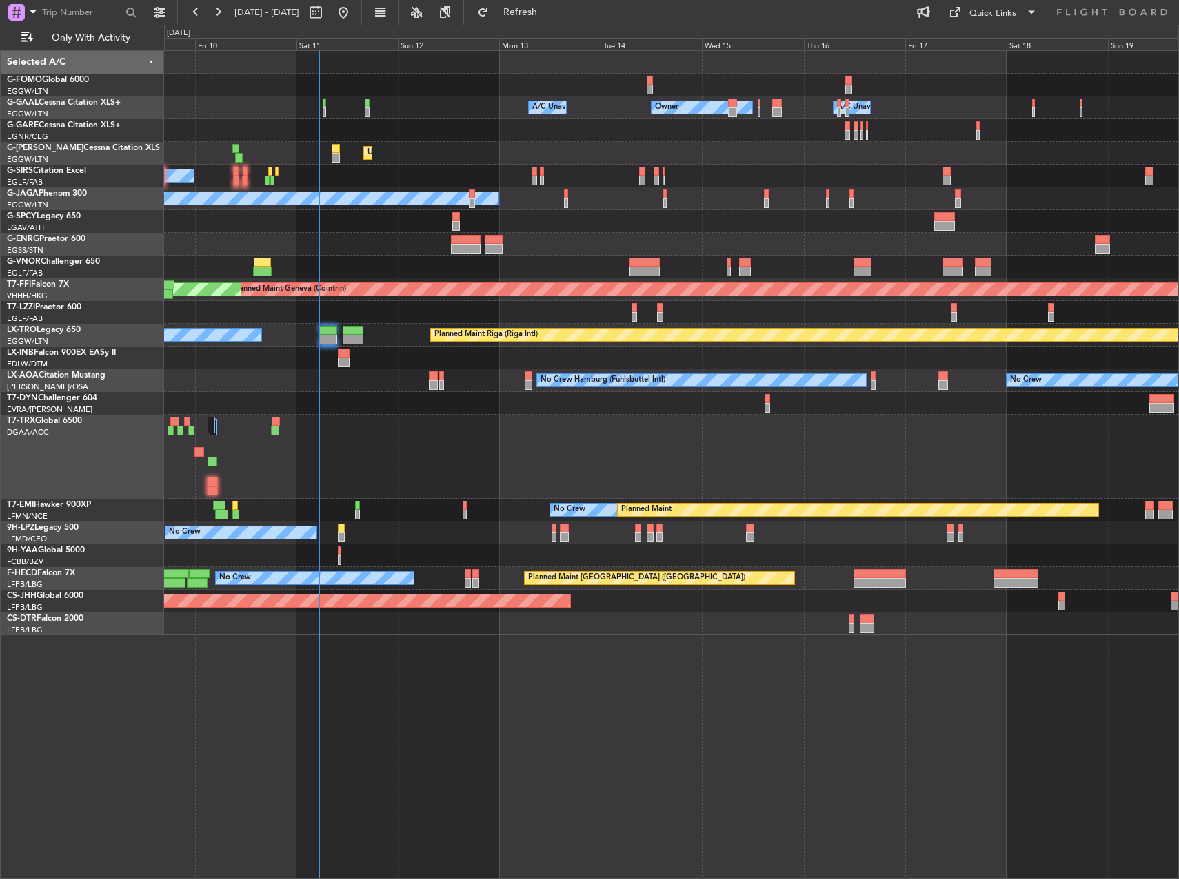
click at [546, 23] on fb-refresh-button "Refresh" at bounding box center [512, 12] width 96 height 25
click at [546, 20] on button "Refresh" at bounding box center [512, 12] width 83 height 22
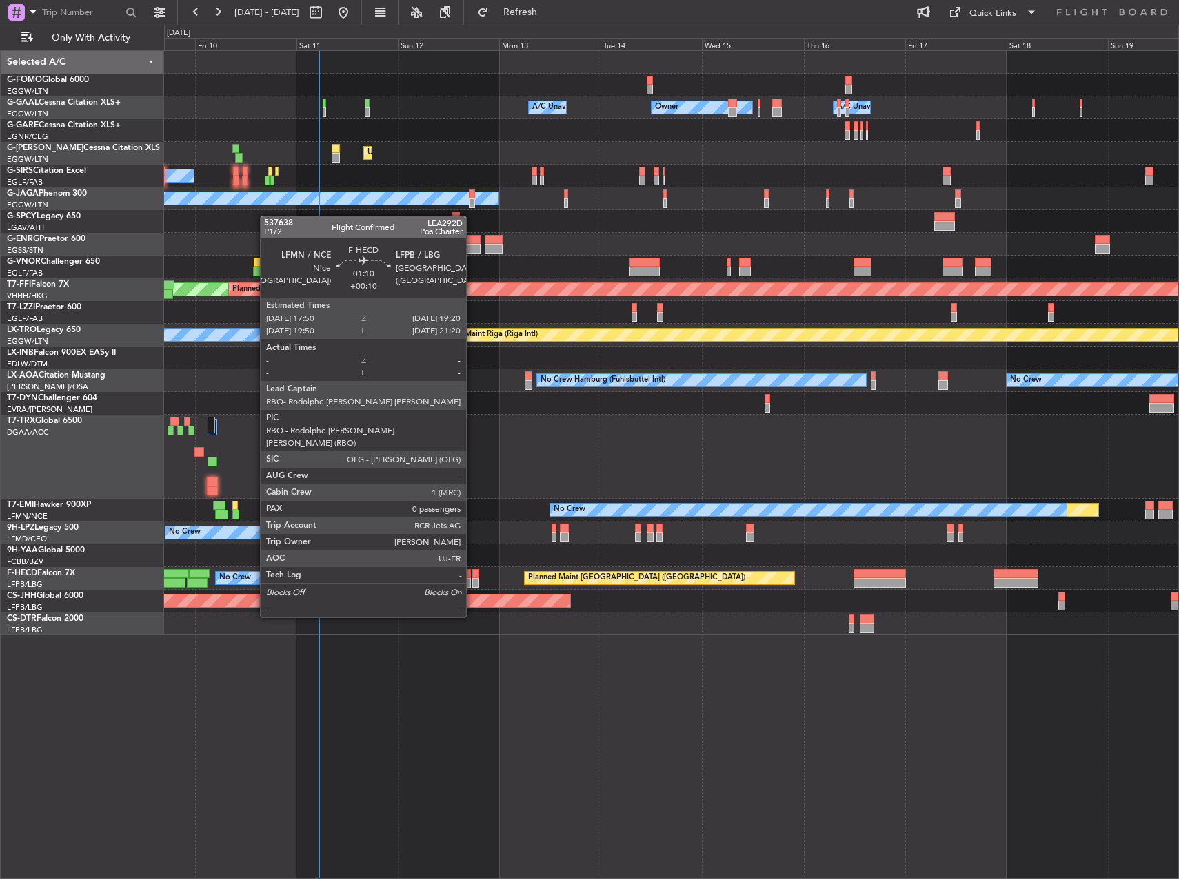
click at [472, 579] on div at bounding box center [475, 583] width 7 height 10
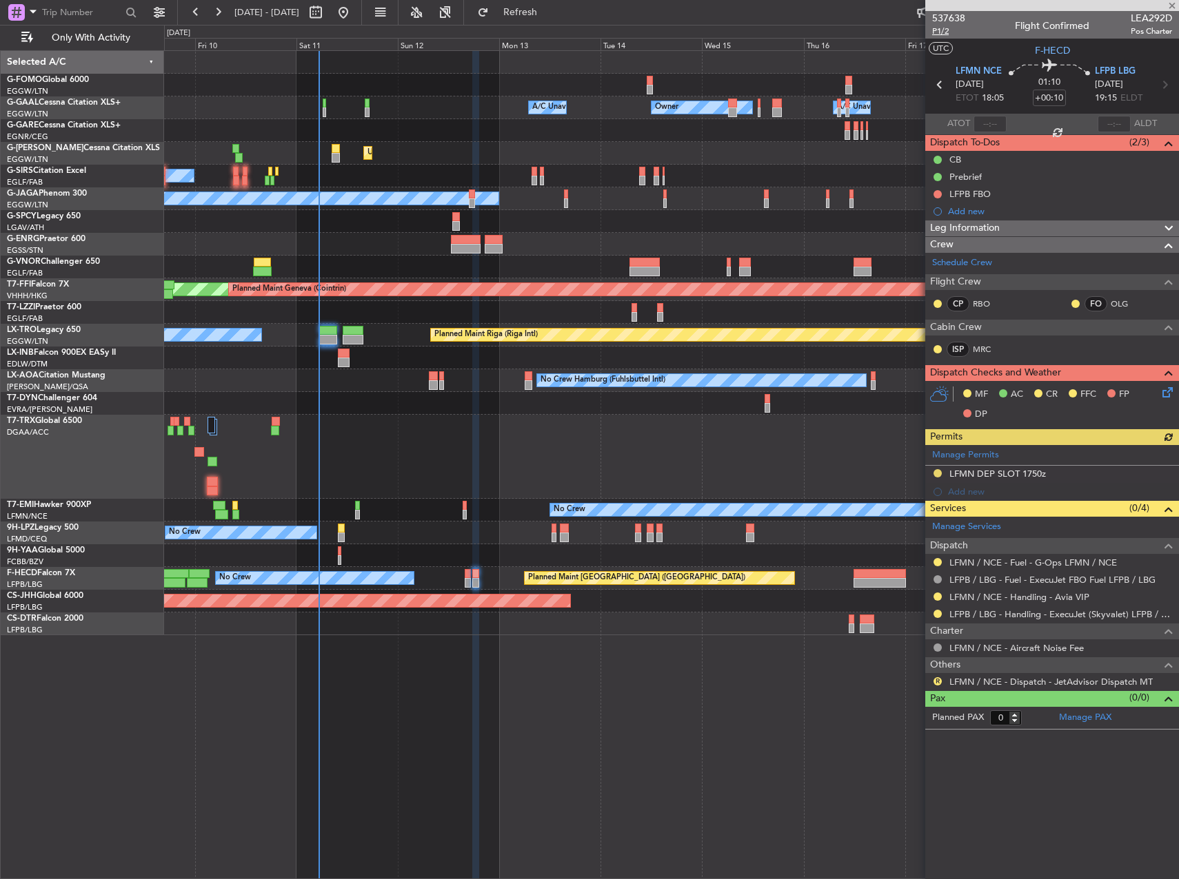
click at [944, 32] on span "P1/2" at bounding box center [948, 32] width 33 height 12
click at [957, 32] on span "P1/2" at bounding box center [948, 32] width 33 height 12
